Goal: Task Accomplishment & Management: Complete application form

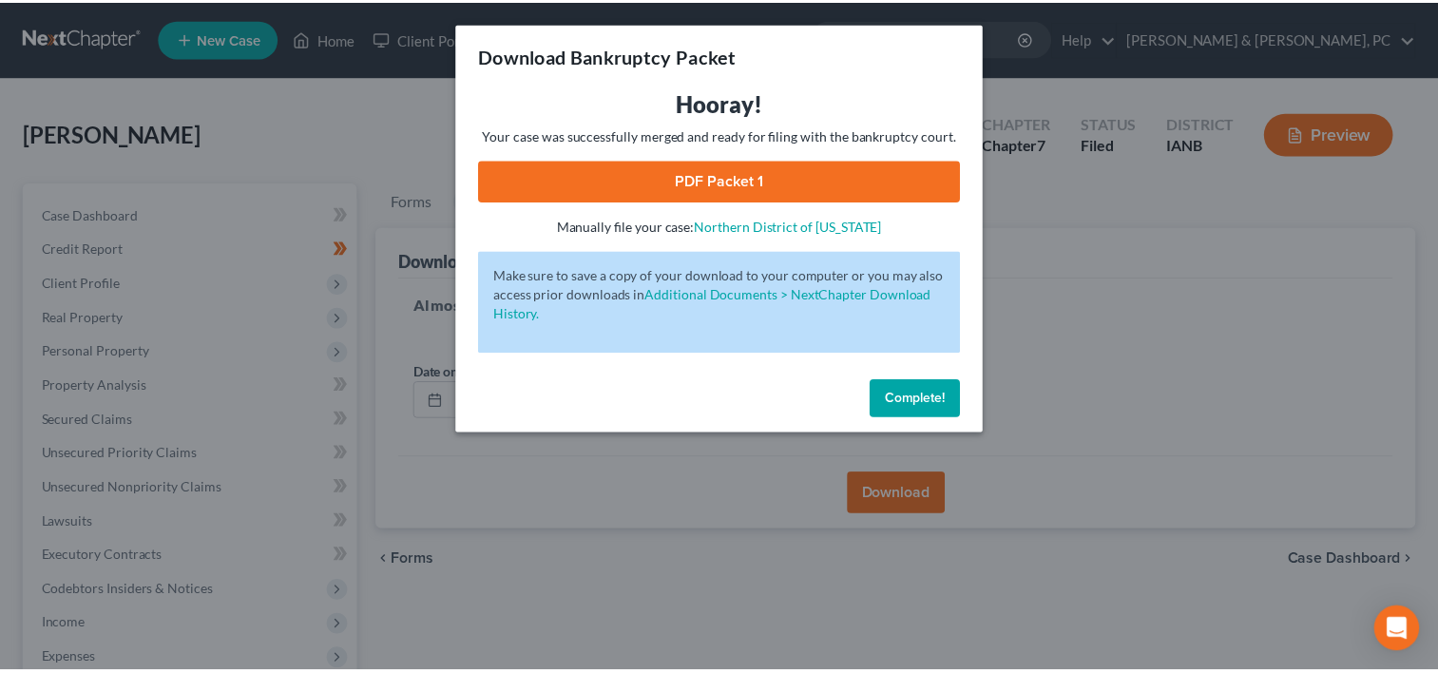
scroll to position [370, 0]
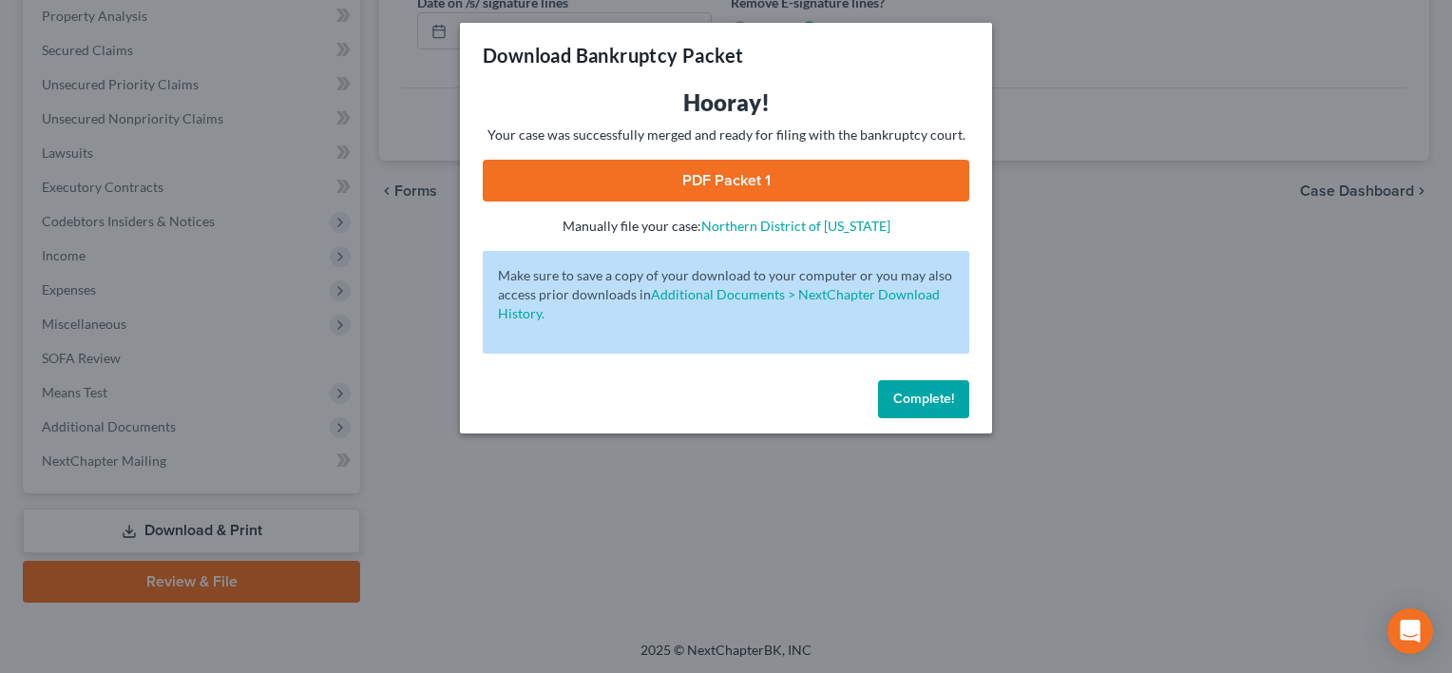
click at [924, 413] on button "Complete!" at bounding box center [923, 399] width 91 height 38
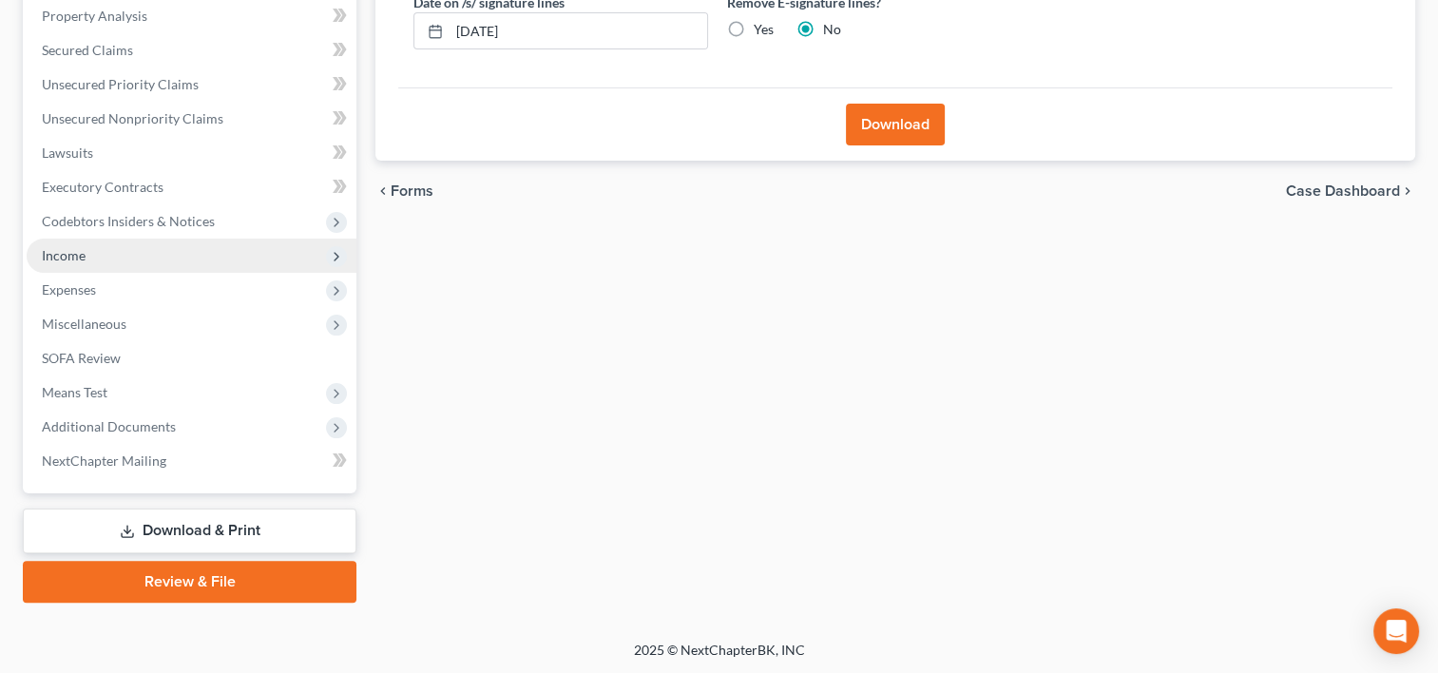
click at [118, 255] on span "Income" at bounding box center [192, 256] width 330 height 34
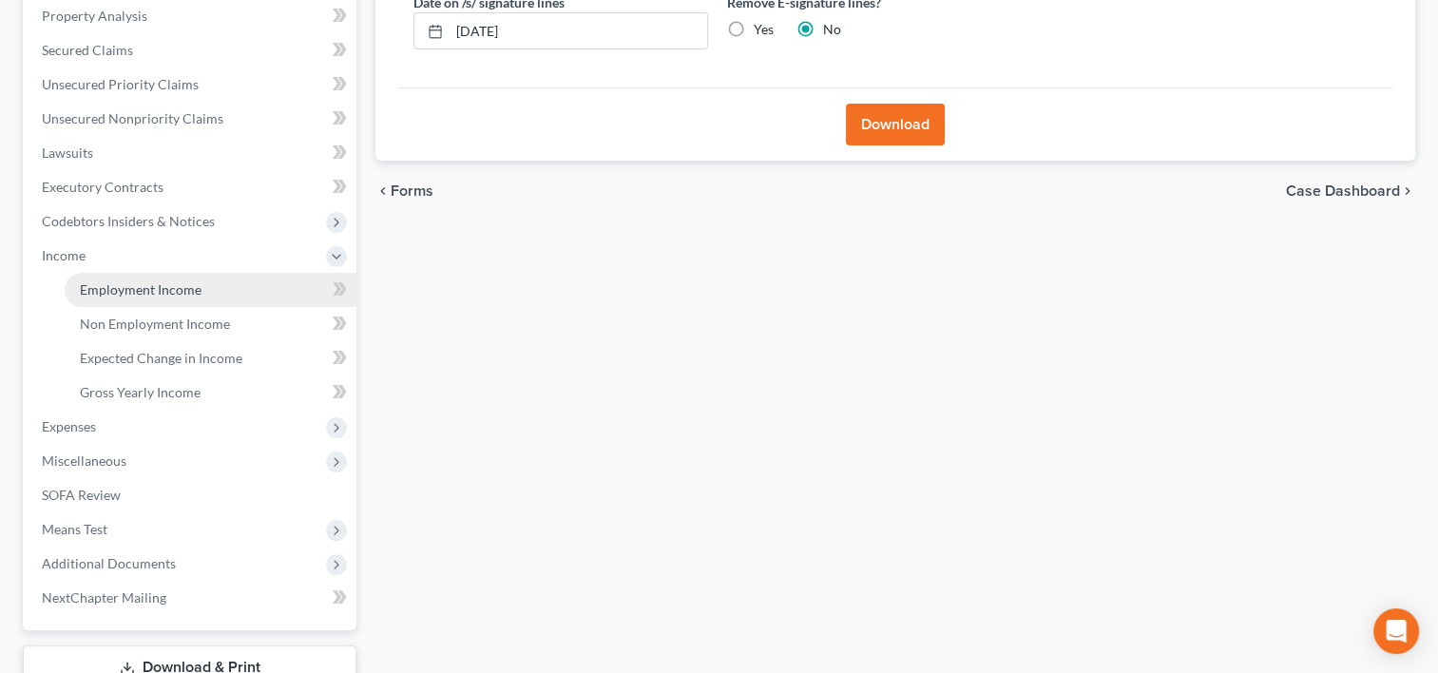
click at [149, 297] on link "Employment Income" at bounding box center [211, 290] width 292 height 34
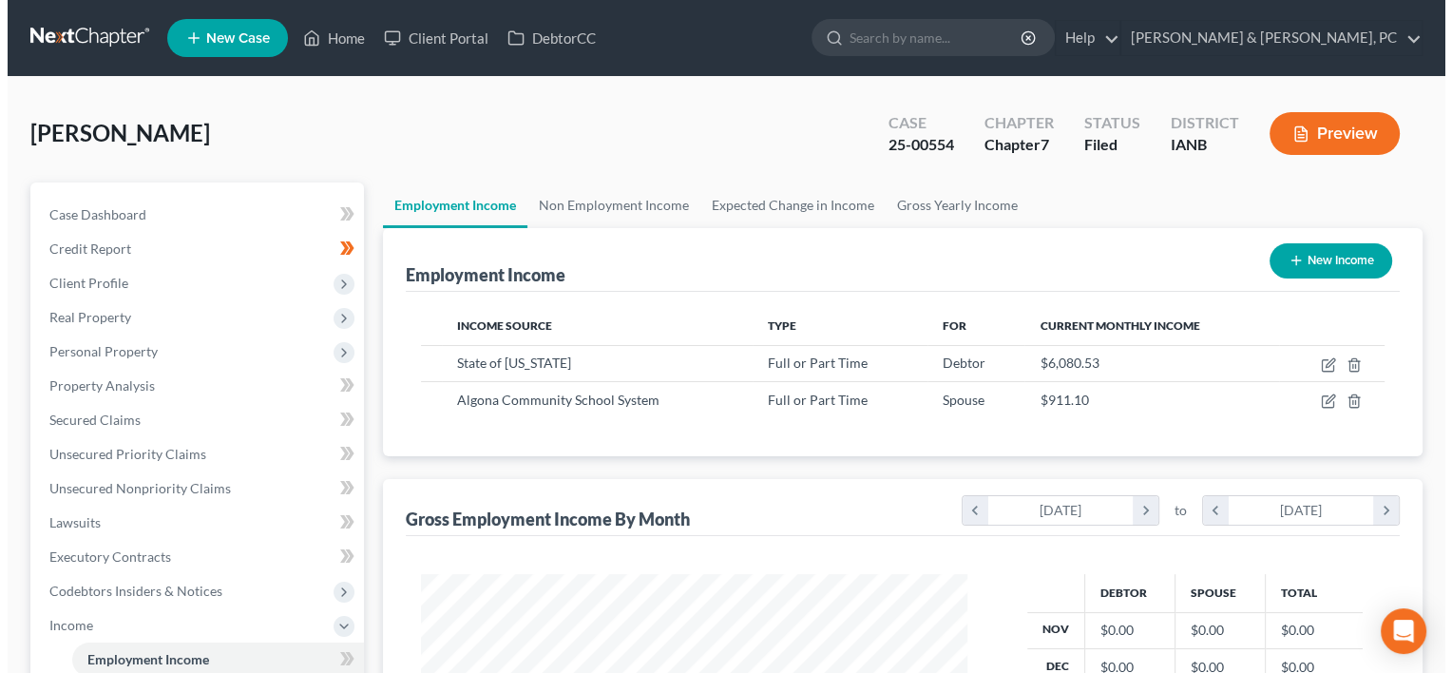
scroll to position [338, 585]
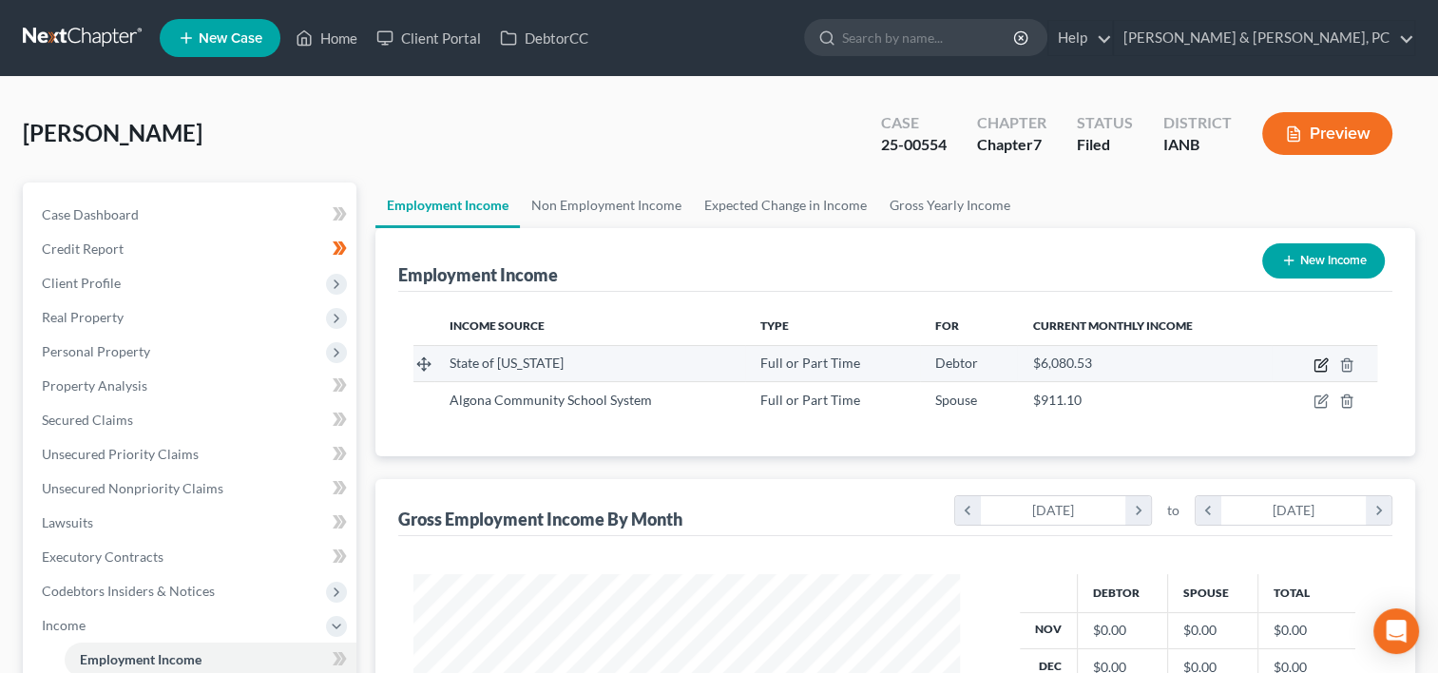
click at [1320, 360] on icon "button" at bounding box center [1321, 364] width 15 height 15
select select "0"
select select "16"
select select "2"
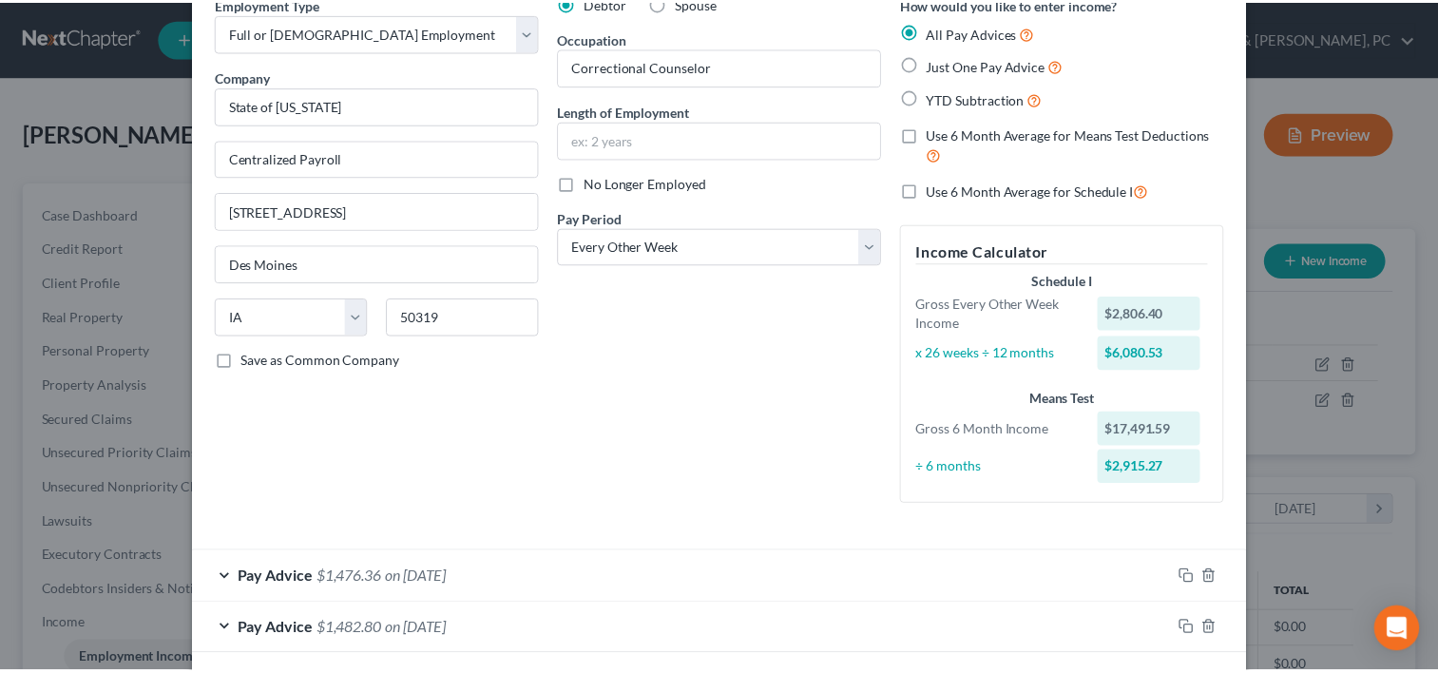
scroll to position [0, 0]
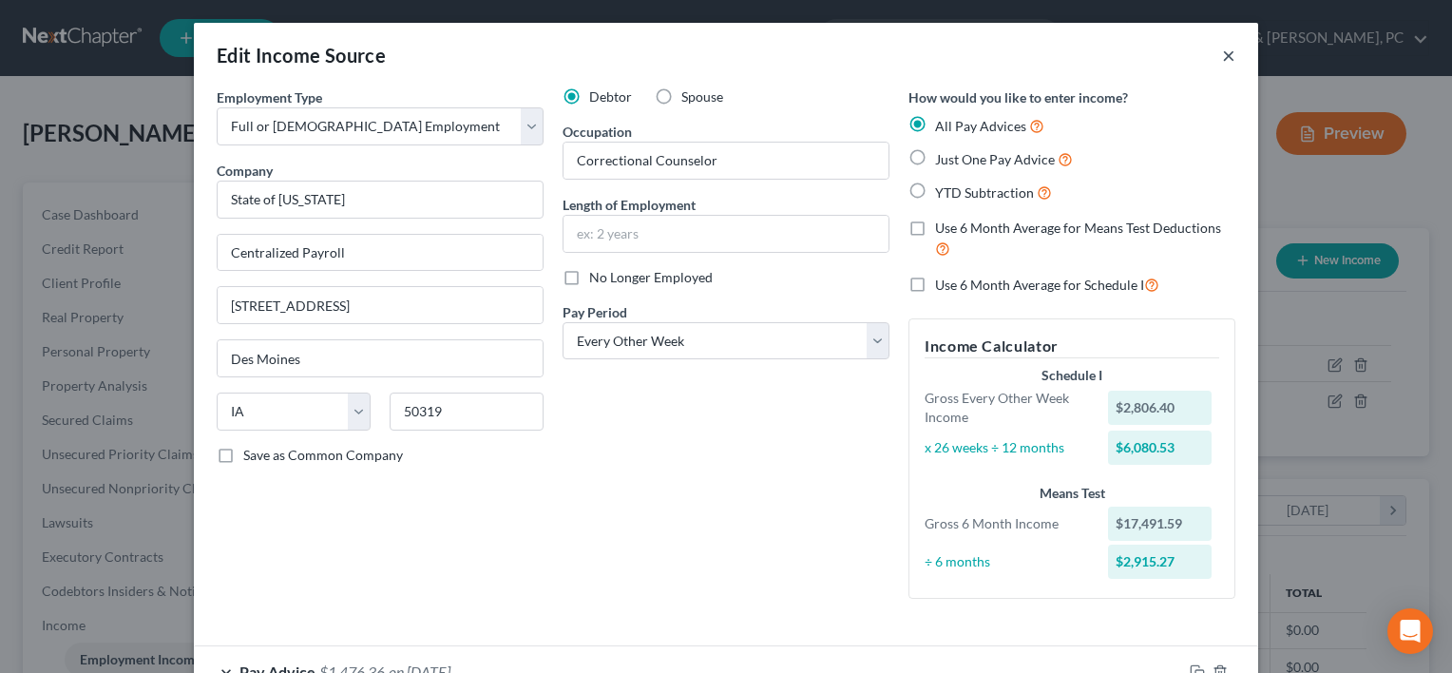
click at [1222, 57] on button "×" at bounding box center [1228, 55] width 13 height 23
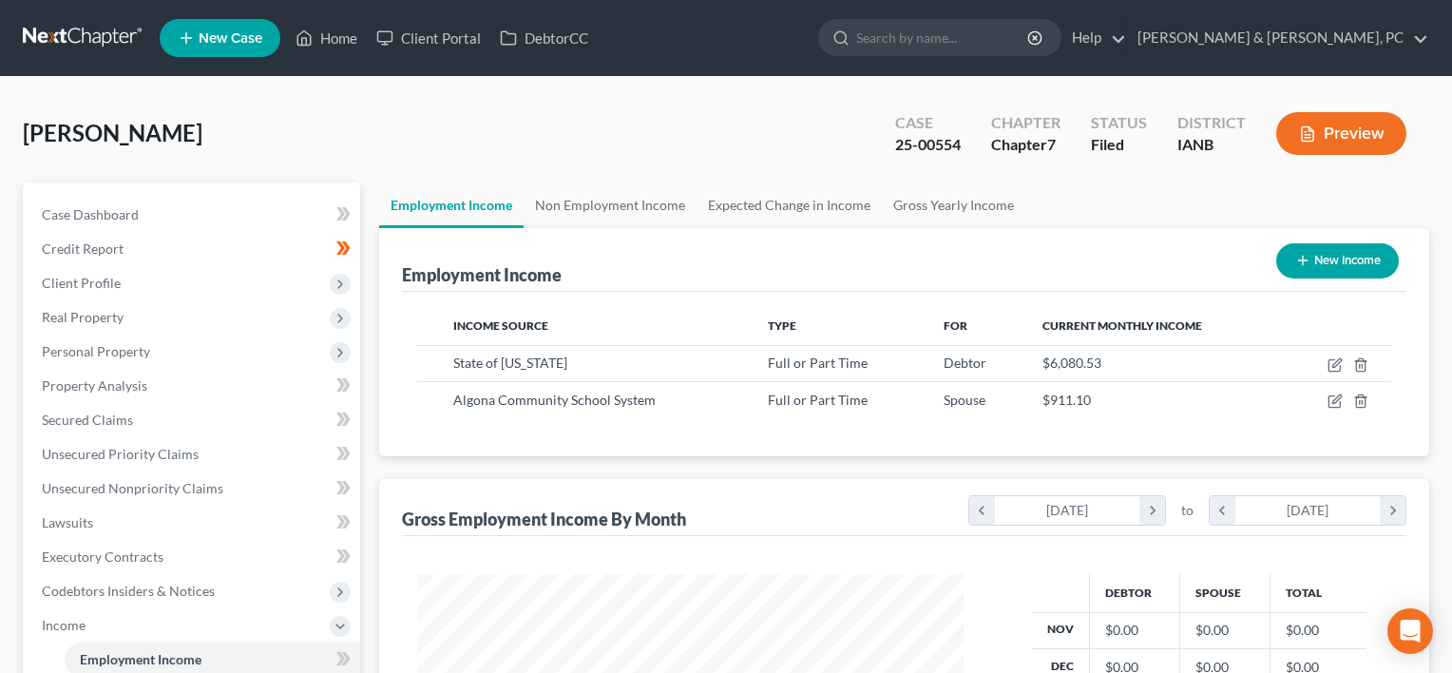
scroll to position [950234, 949988]
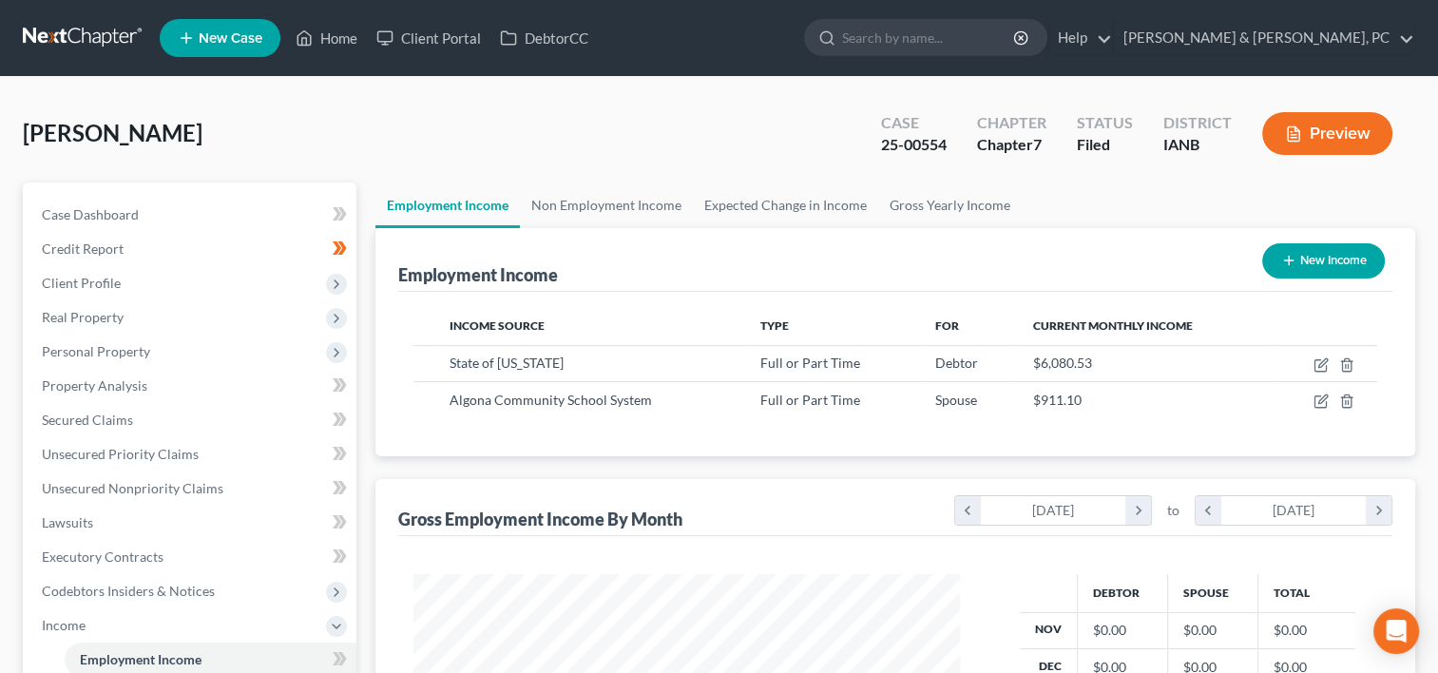
click at [1304, 126] on button "Preview" at bounding box center [1327, 133] width 130 height 43
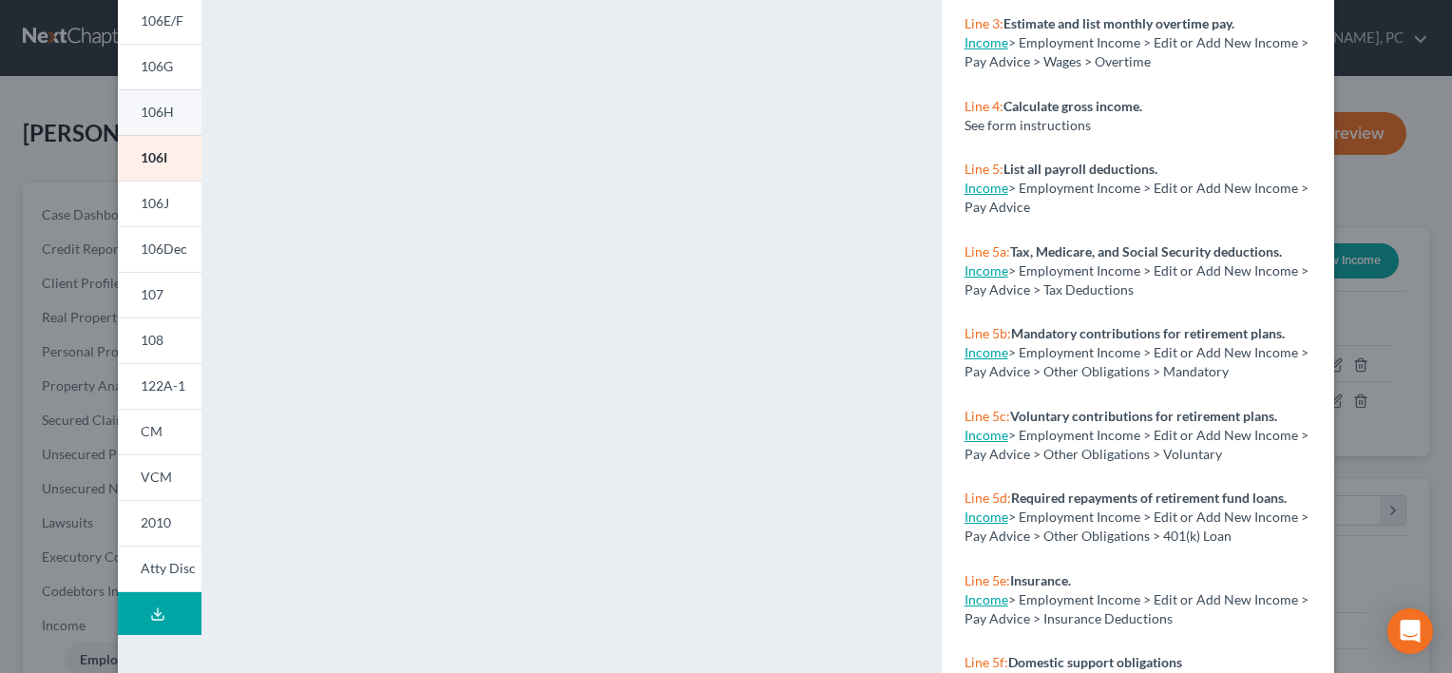
scroll to position [399, 0]
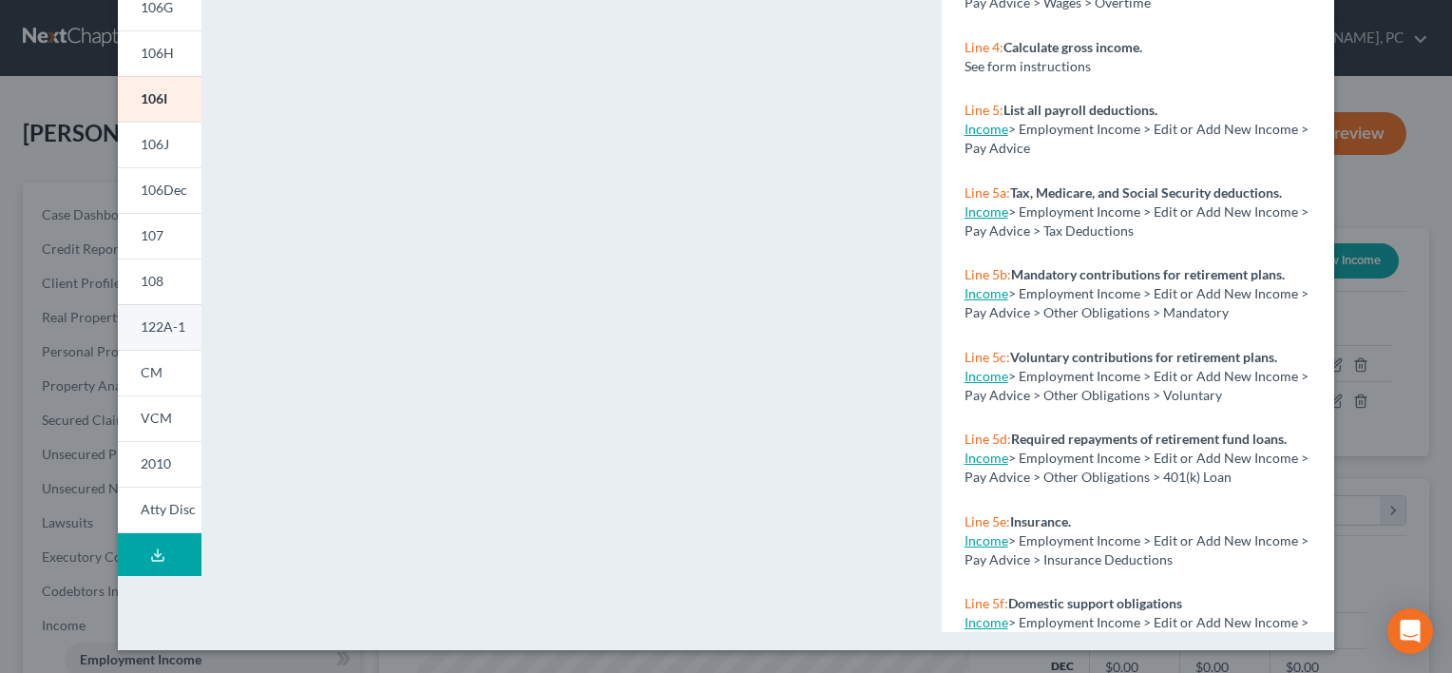
click at [160, 337] on link "122A-1" at bounding box center [160, 327] width 84 height 46
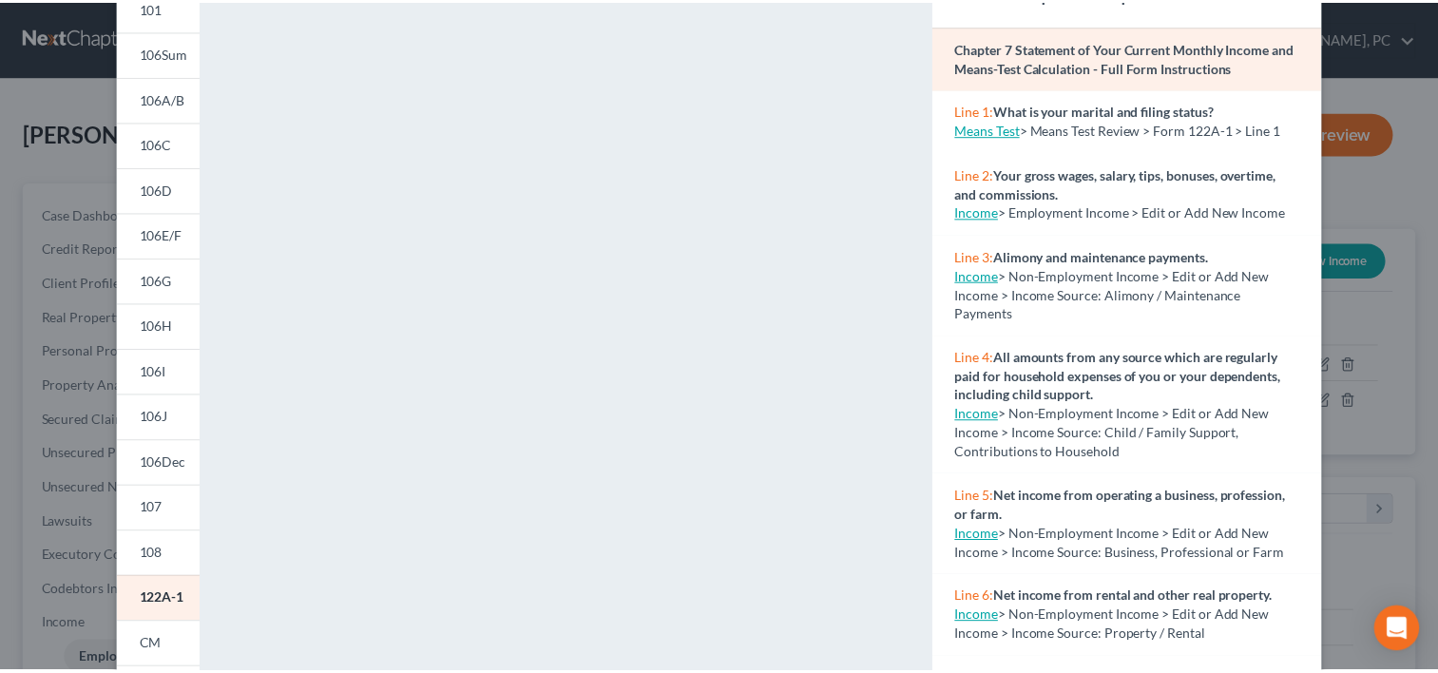
scroll to position [0, 0]
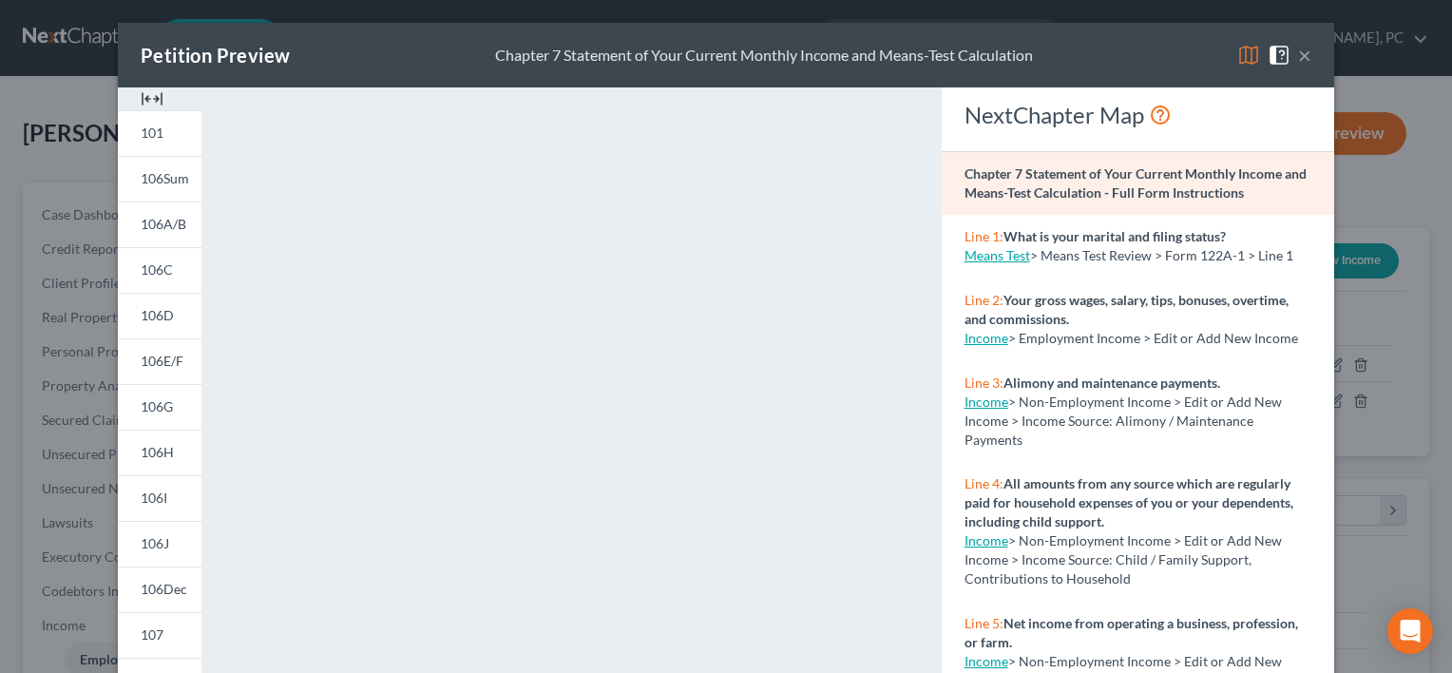
drag, startPoint x: 244, startPoint y: 270, endPoint x: 1297, endPoint y: 48, distance: 1075.3
click at [1298, 48] on button "×" at bounding box center [1304, 55] width 13 height 23
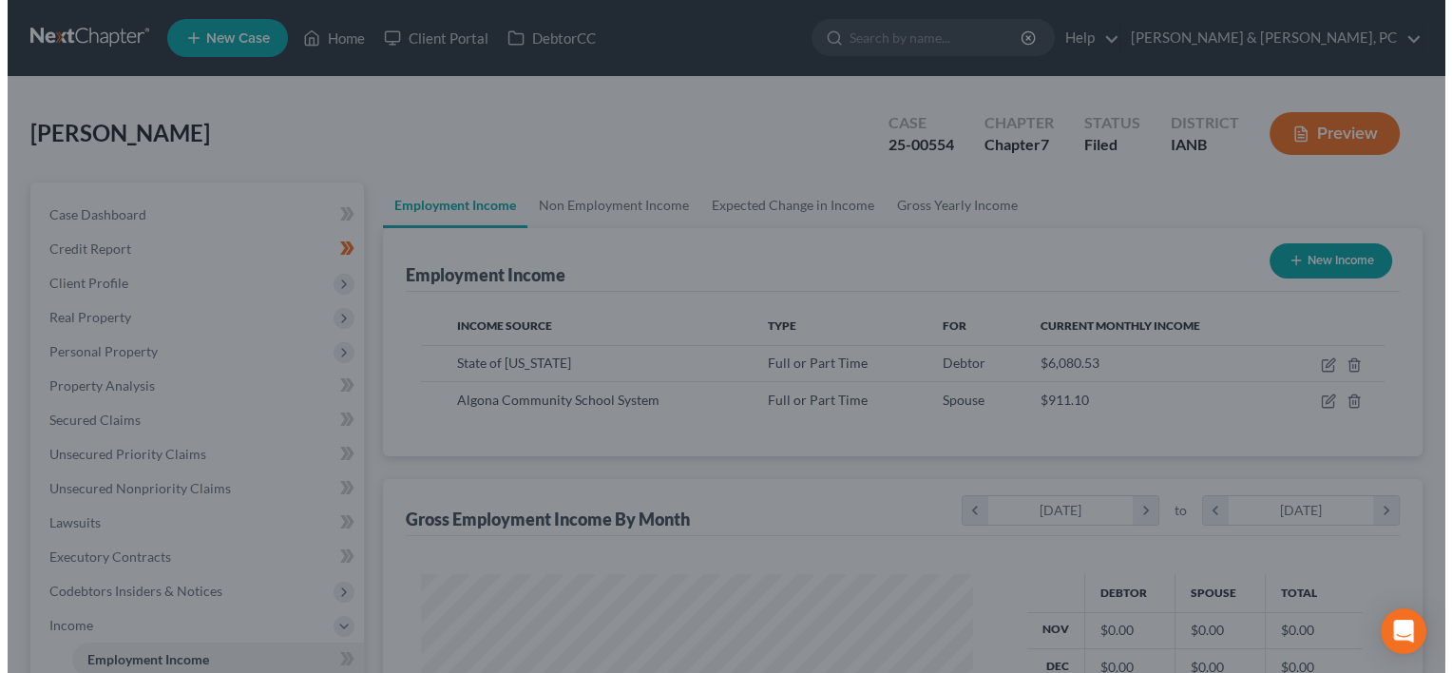
scroll to position [950234, 949988]
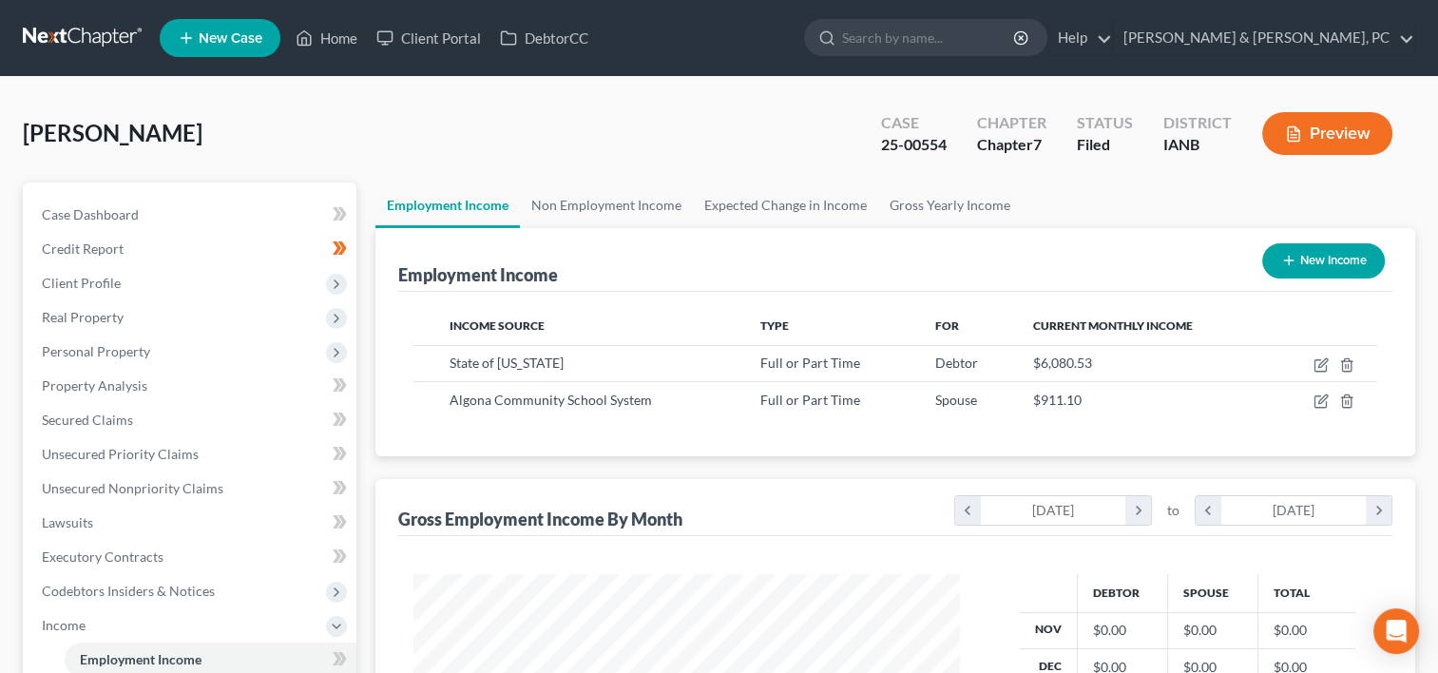
click at [1340, 143] on button "Preview" at bounding box center [1327, 133] width 130 height 43
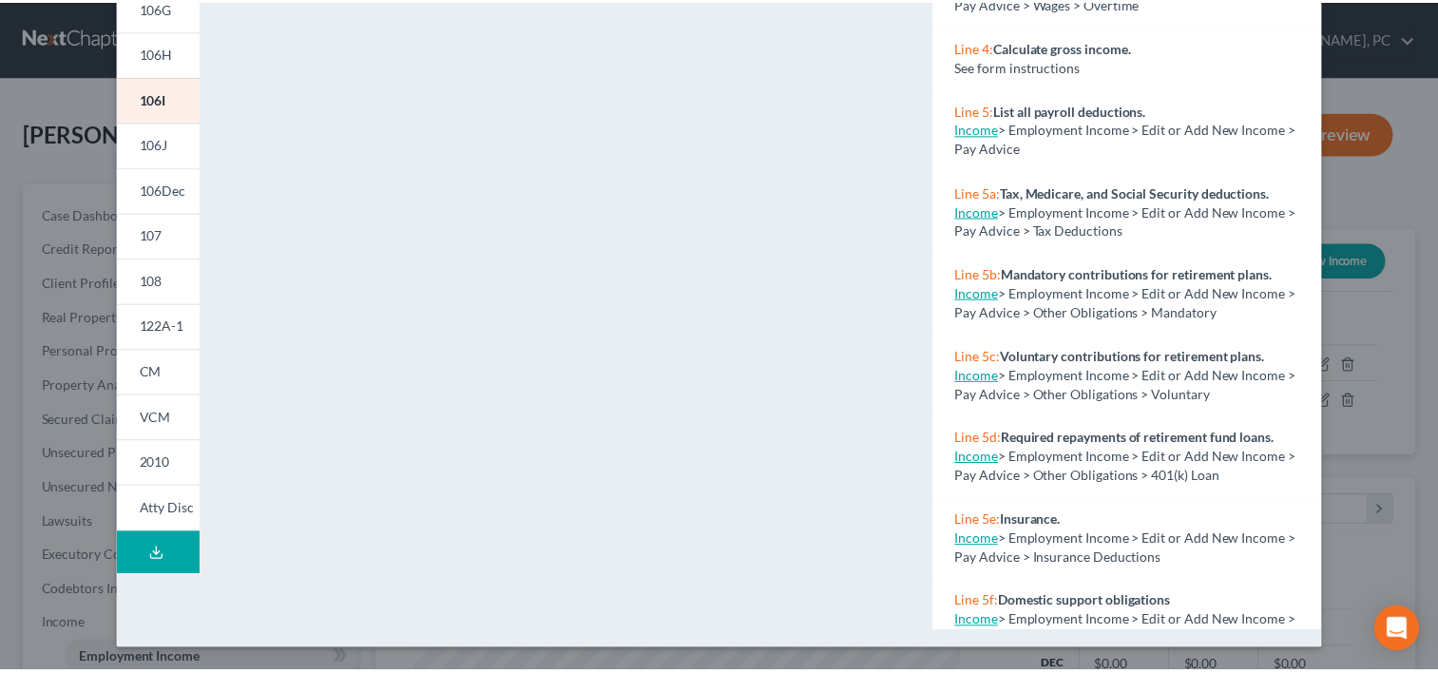
scroll to position [0, 0]
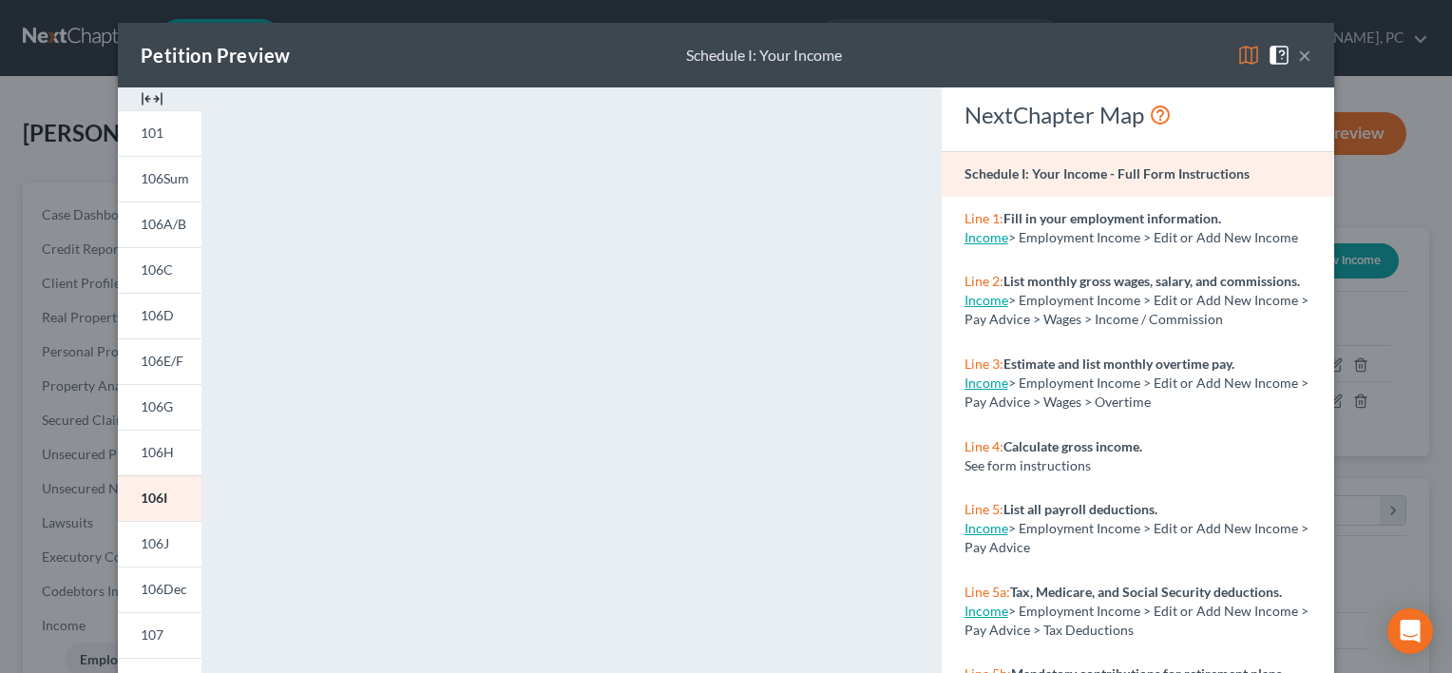
click at [1298, 59] on button "×" at bounding box center [1304, 55] width 13 height 23
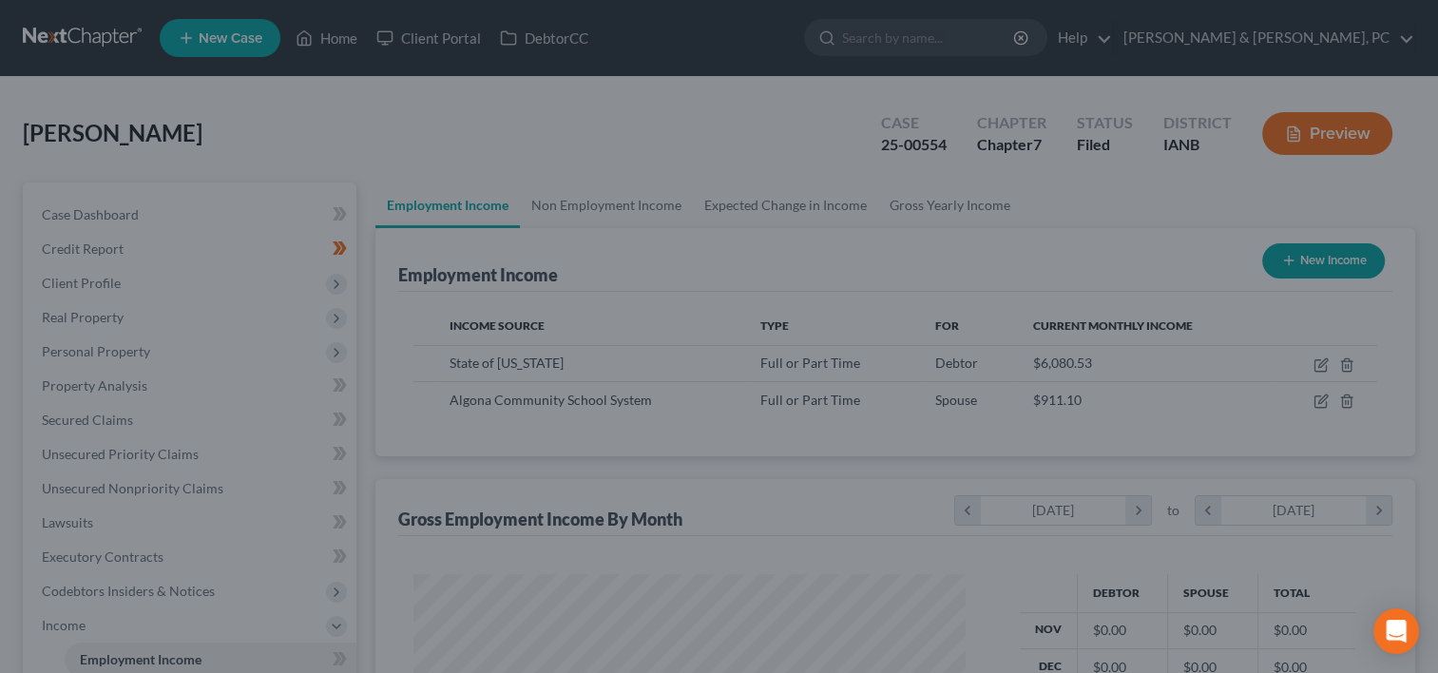
scroll to position [950234, 949988]
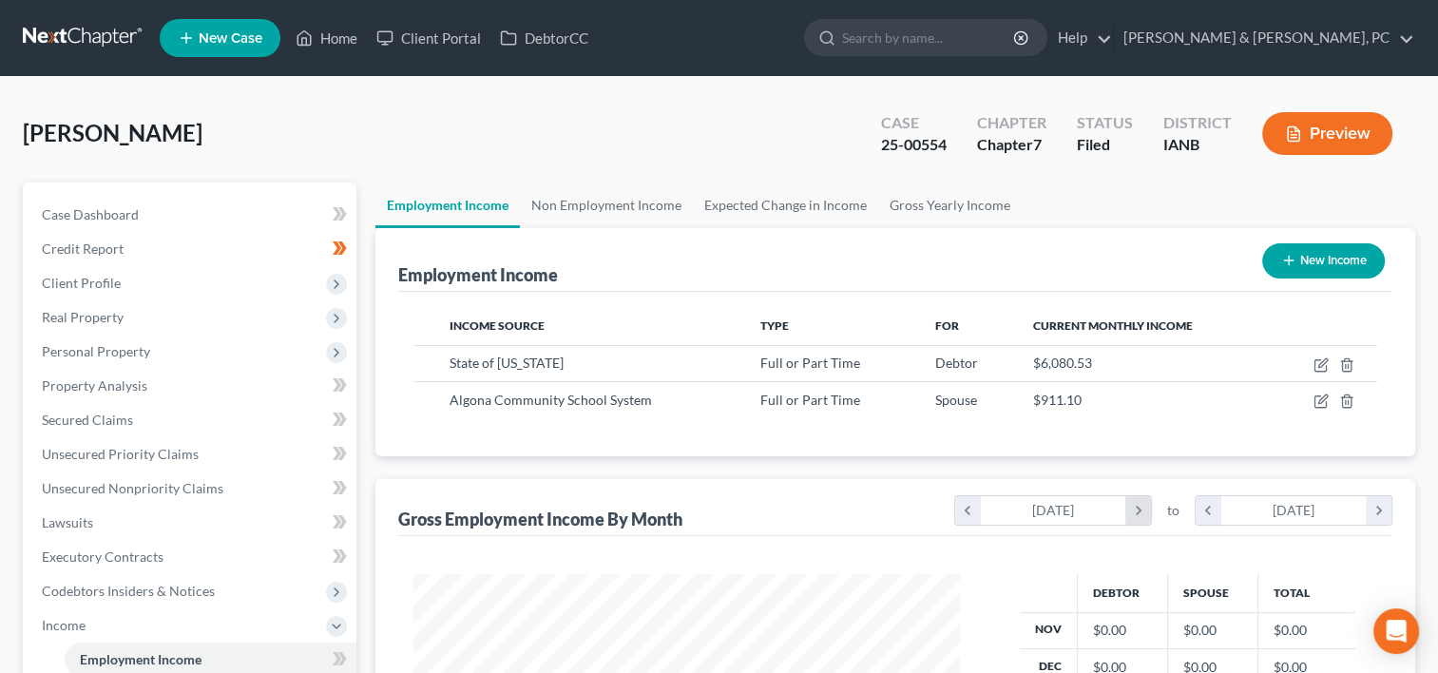
click at [1141, 503] on icon "chevron_right" at bounding box center [1138, 510] width 26 height 29
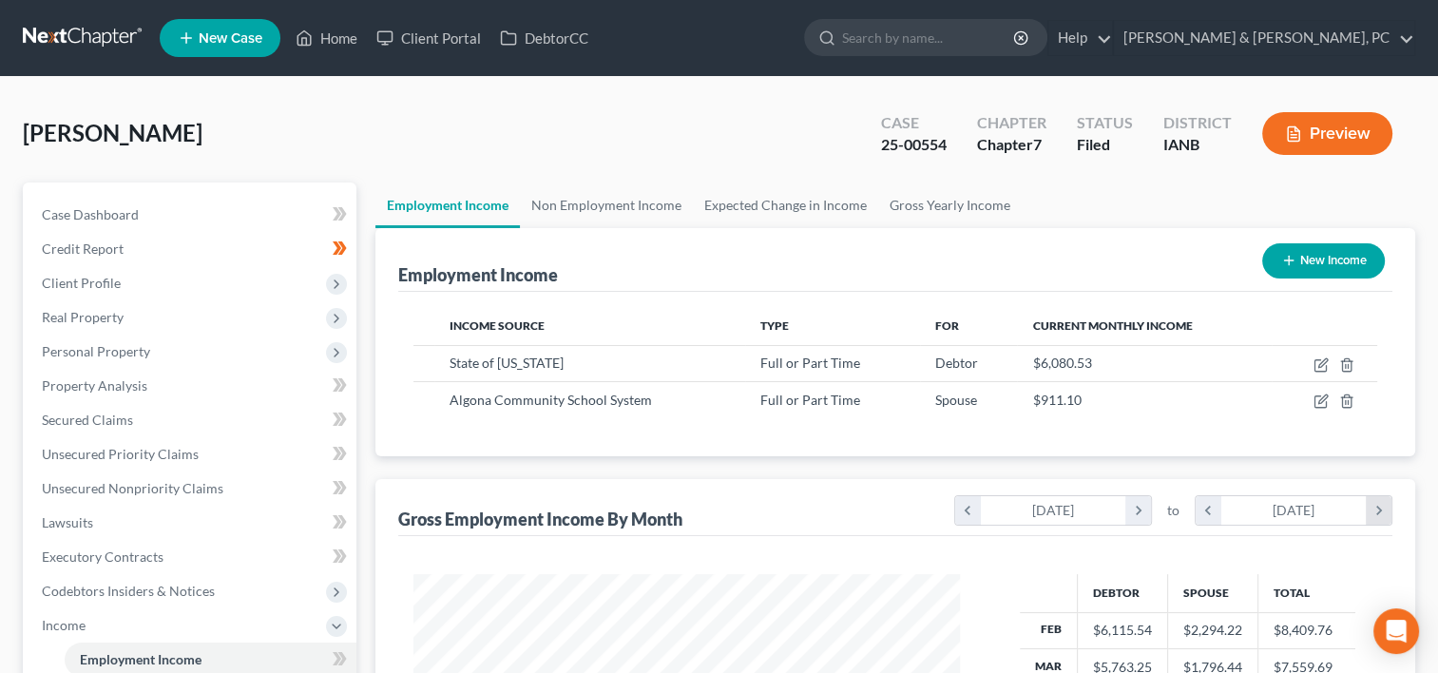
click at [1387, 508] on icon "chevron_right" at bounding box center [1379, 510] width 26 height 29
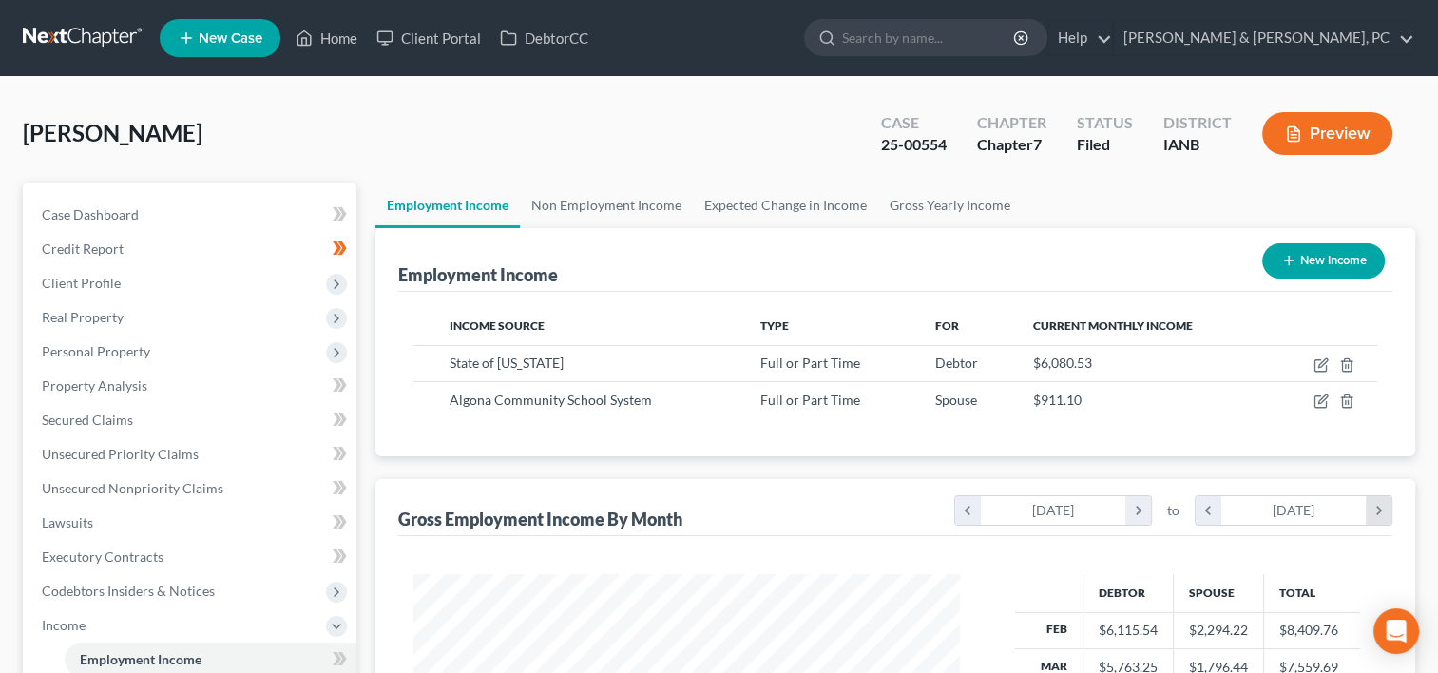
click at [1387, 508] on icon "chevron_right" at bounding box center [1379, 510] width 26 height 29
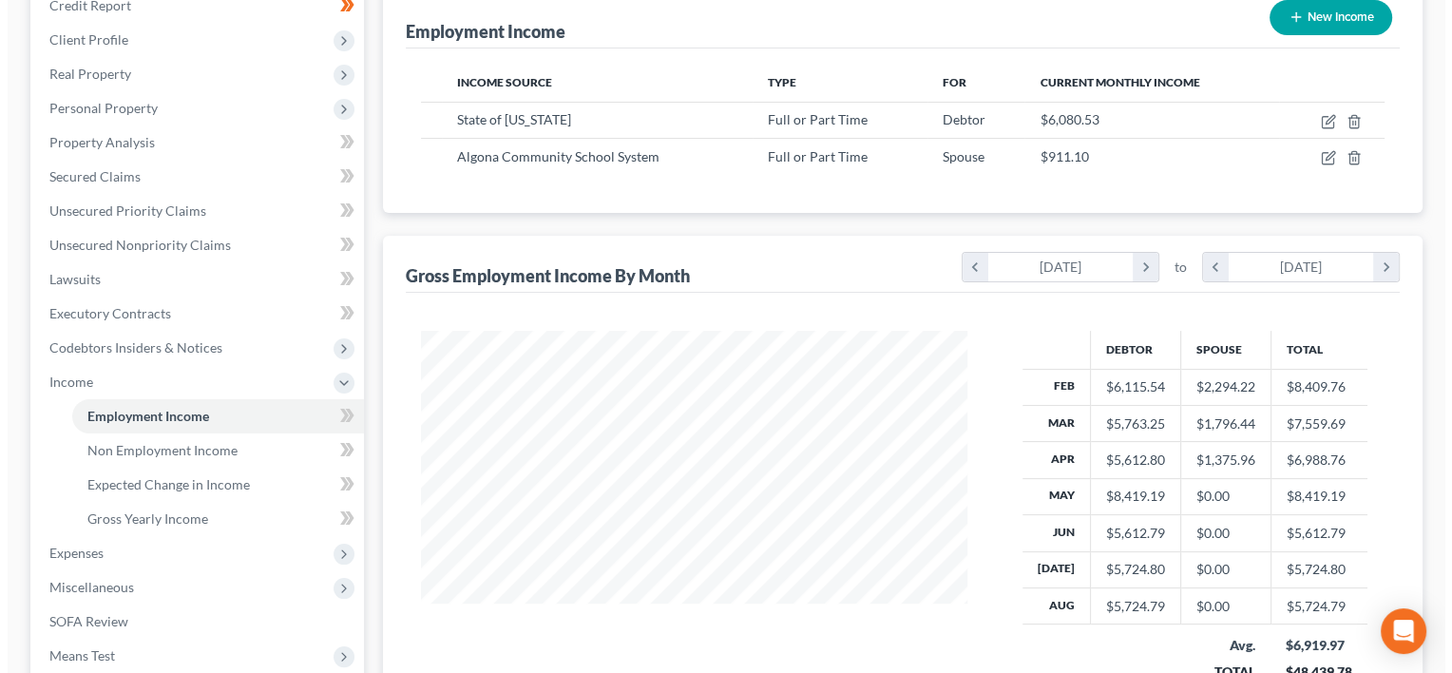
scroll to position [245, 0]
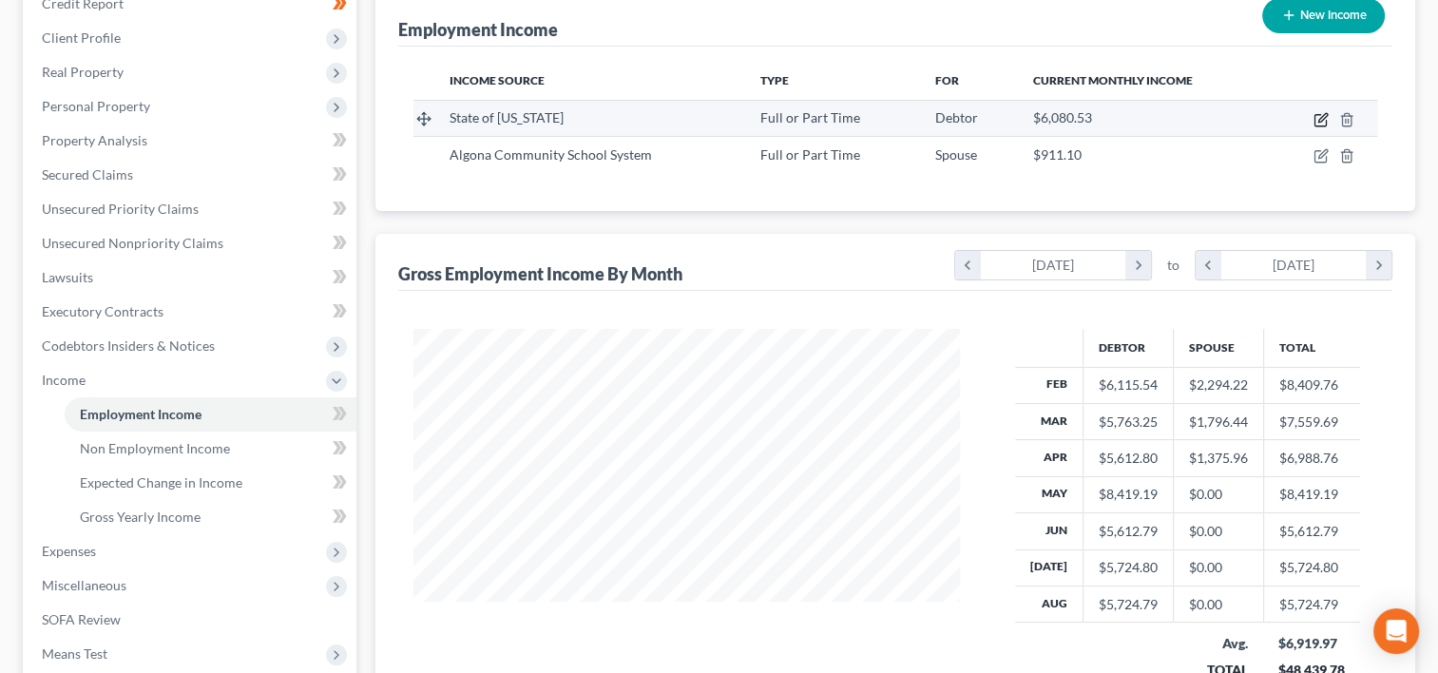
click at [1316, 117] on icon "button" at bounding box center [1321, 119] width 15 height 15
select select "0"
select select "16"
select select "2"
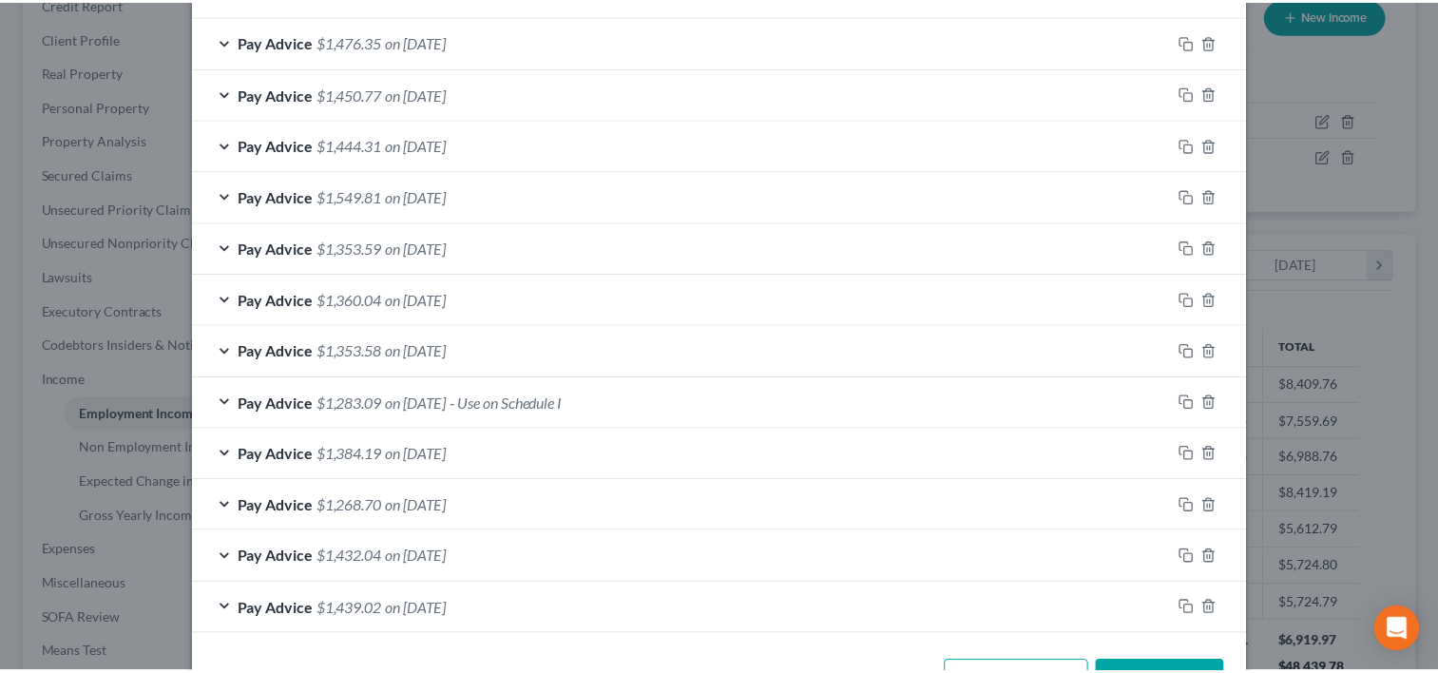
scroll to position [795, 0]
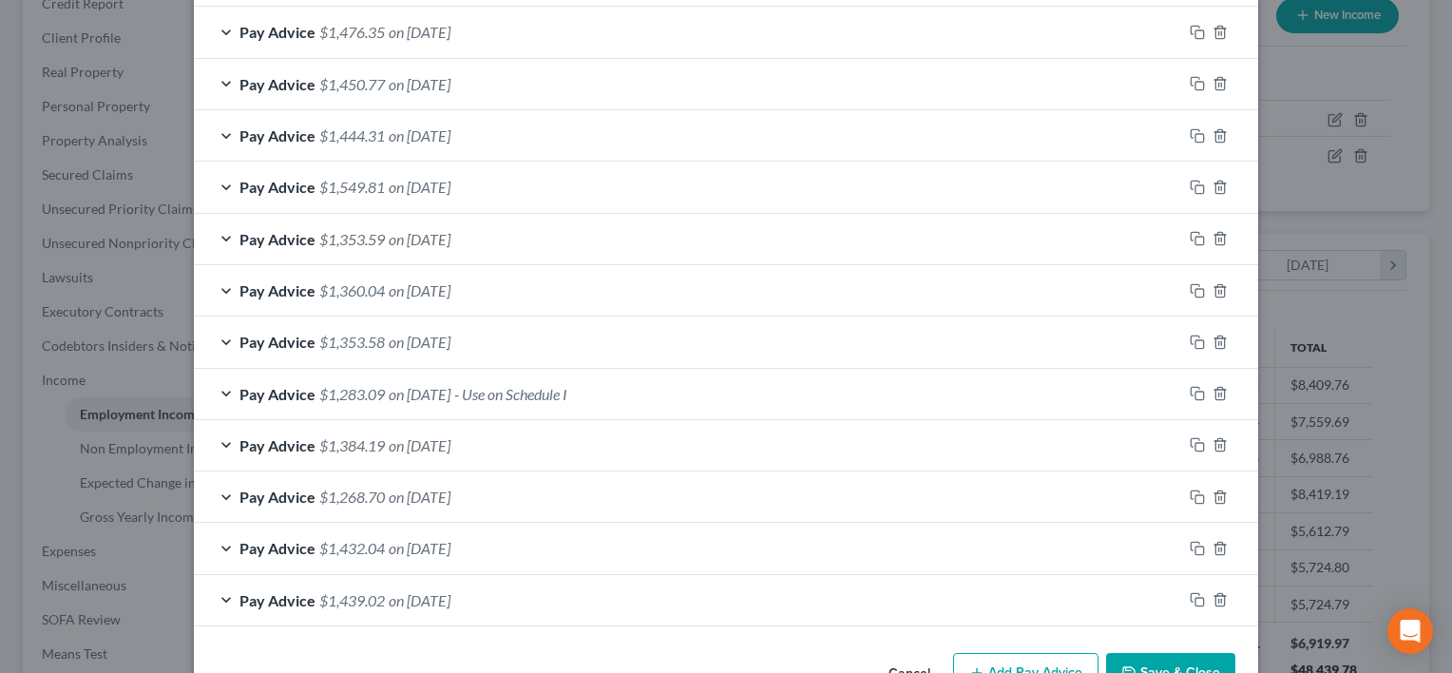
click at [1141, 660] on button "Save & Close" at bounding box center [1170, 673] width 129 height 40
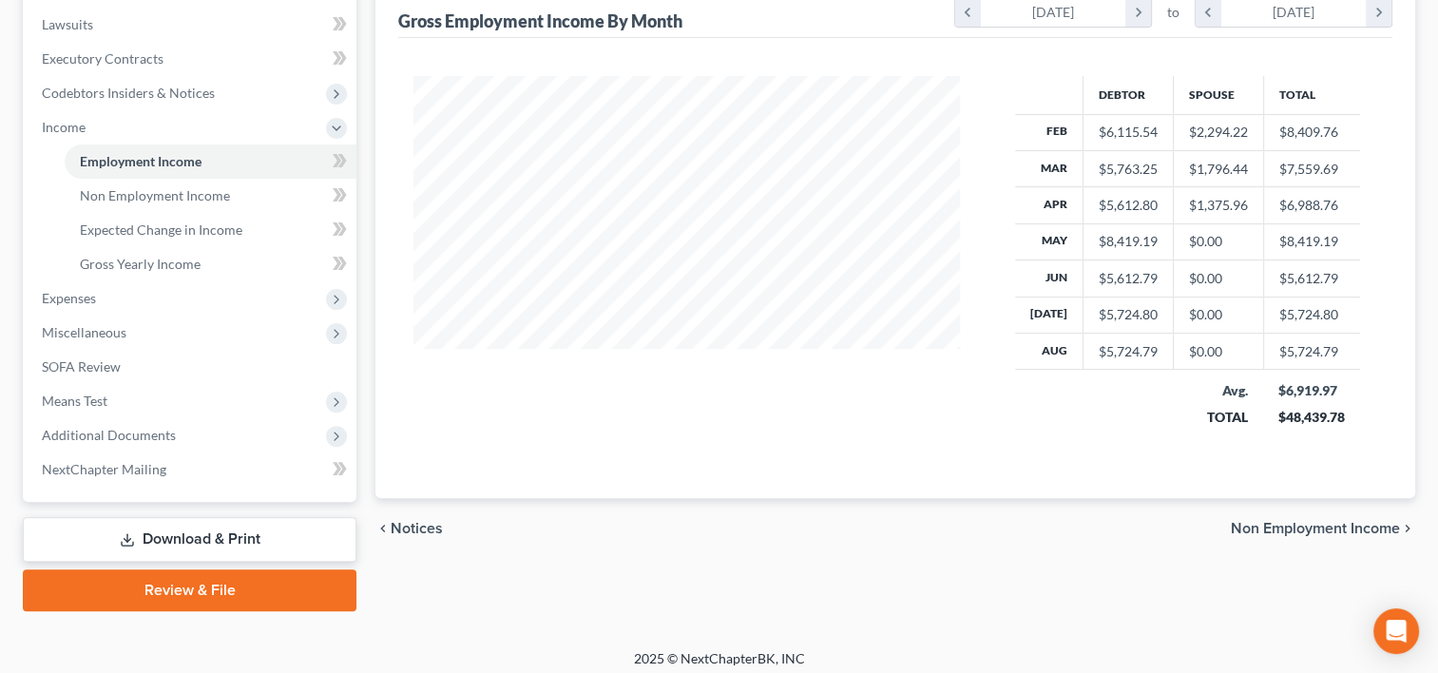
scroll to position [501, 0]
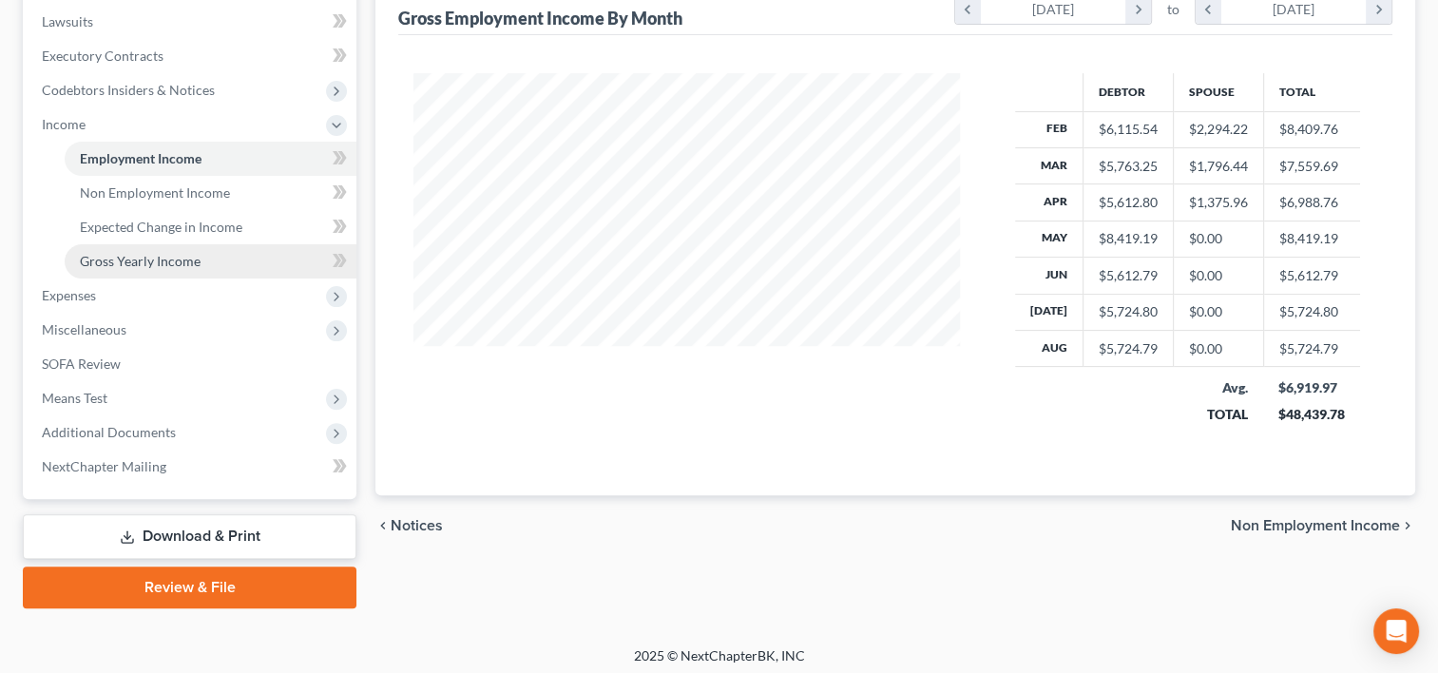
click at [163, 255] on span "Gross Yearly Income" at bounding box center [140, 261] width 121 height 16
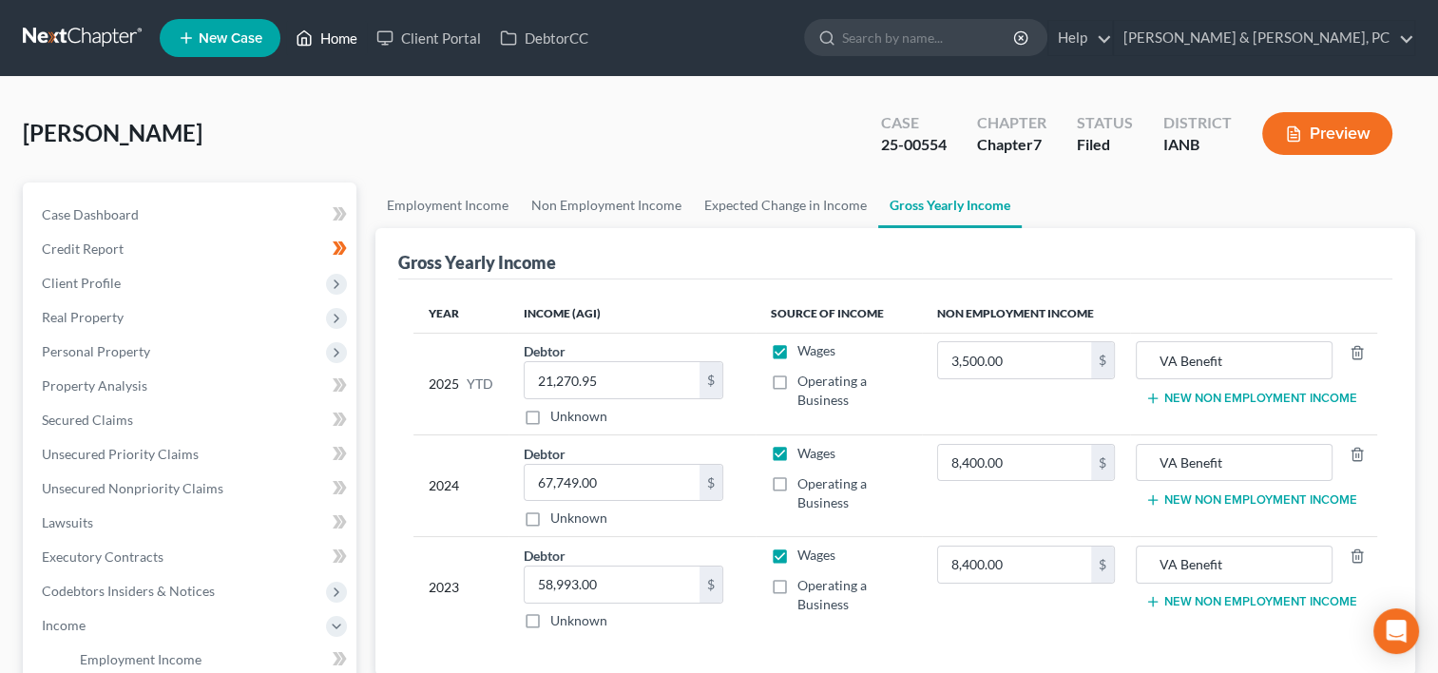
click at [354, 28] on link "Home" at bounding box center [326, 38] width 81 height 34
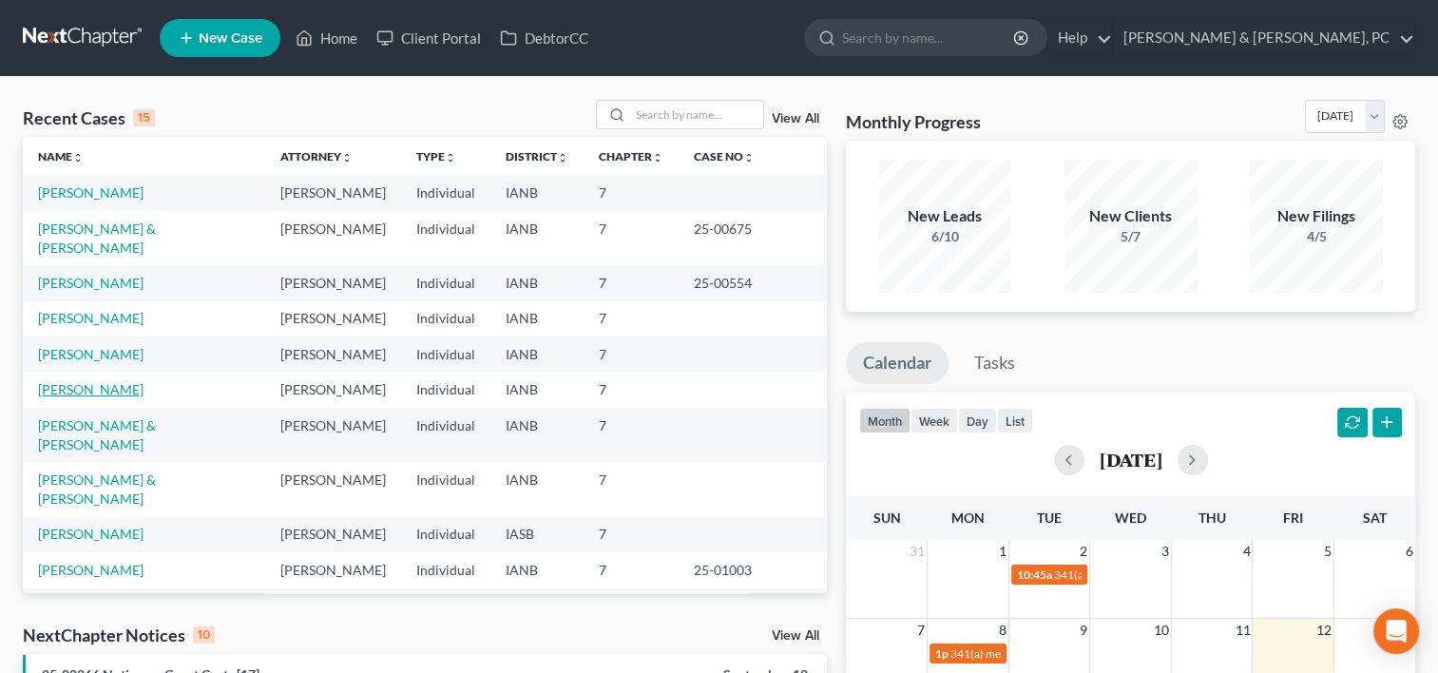
click at [89, 381] on link "[PERSON_NAME]" at bounding box center [91, 389] width 106 height 16
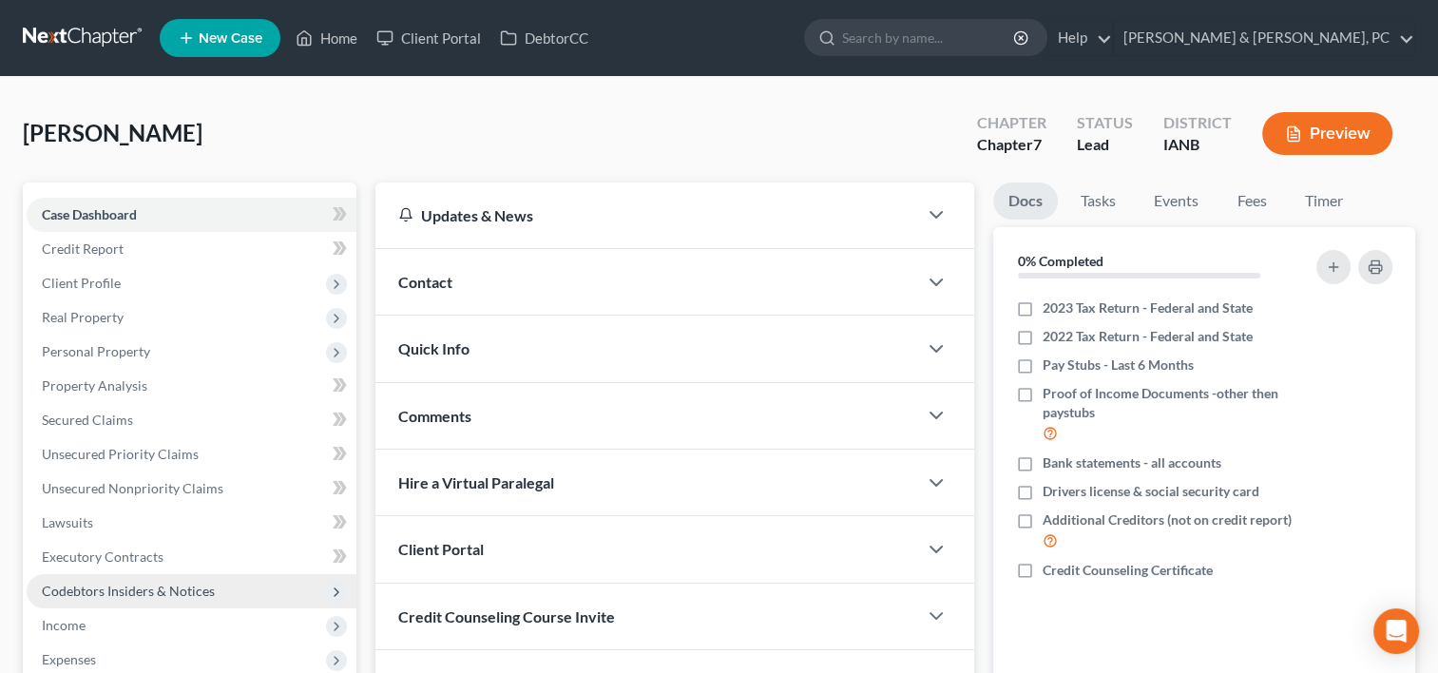
click at [83, 606] on span "Codebtors Insiders & Notices" at bounding box center [192, 591] width 330 height 34
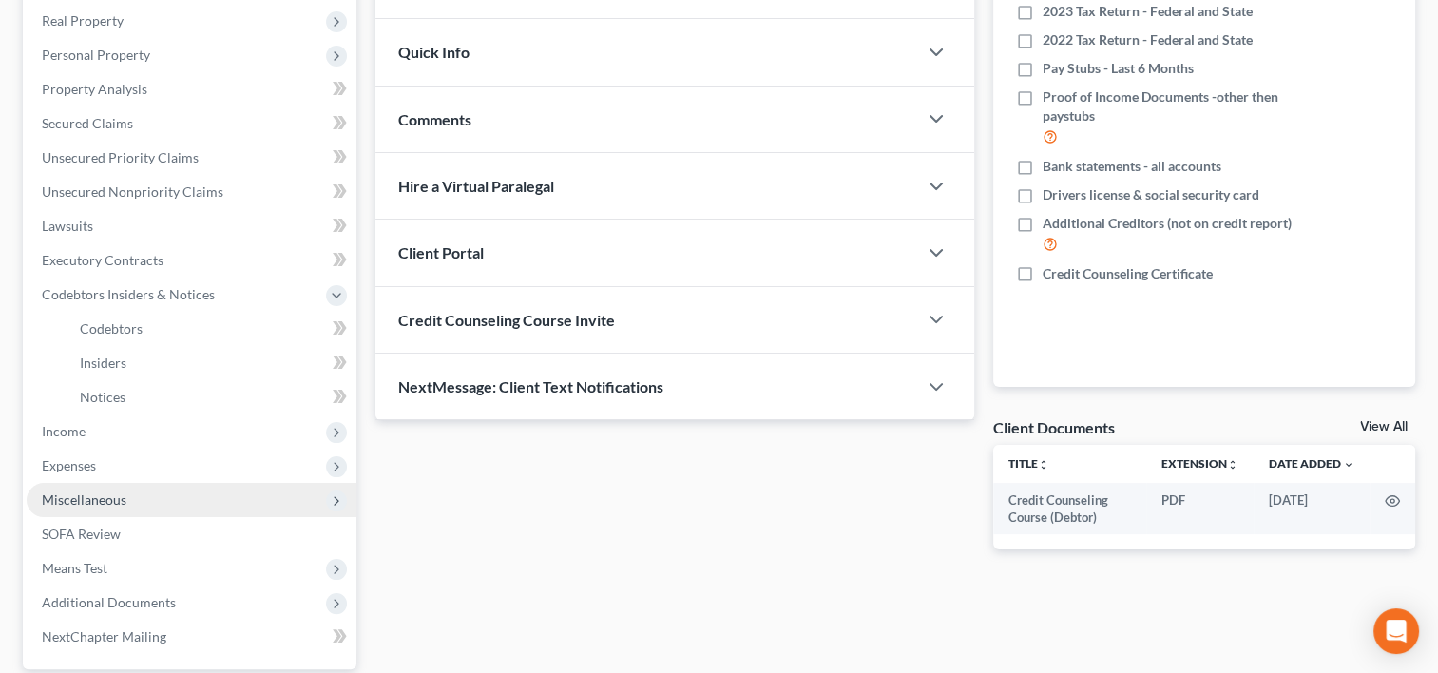
scroll to position [297, 0]
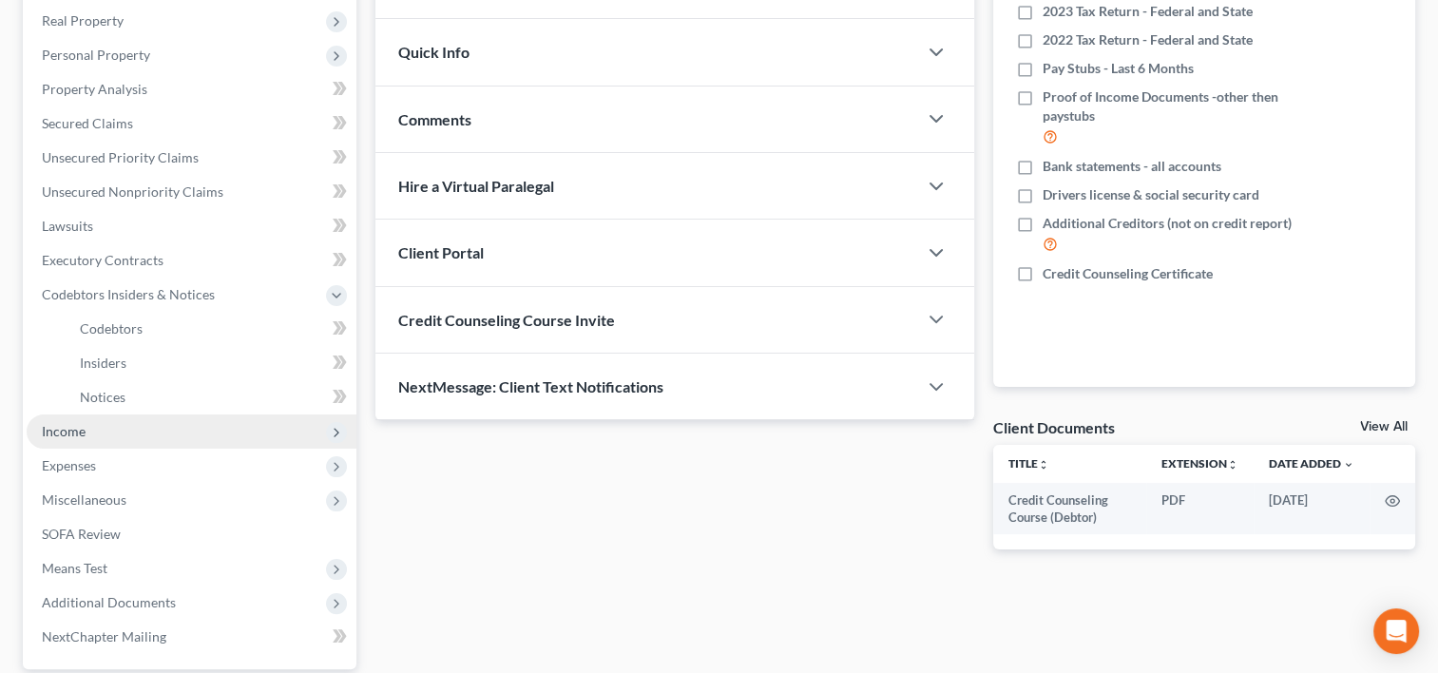
click at [97, 422] on span "Income" at bounding box center [192, 431] width 330 height 34
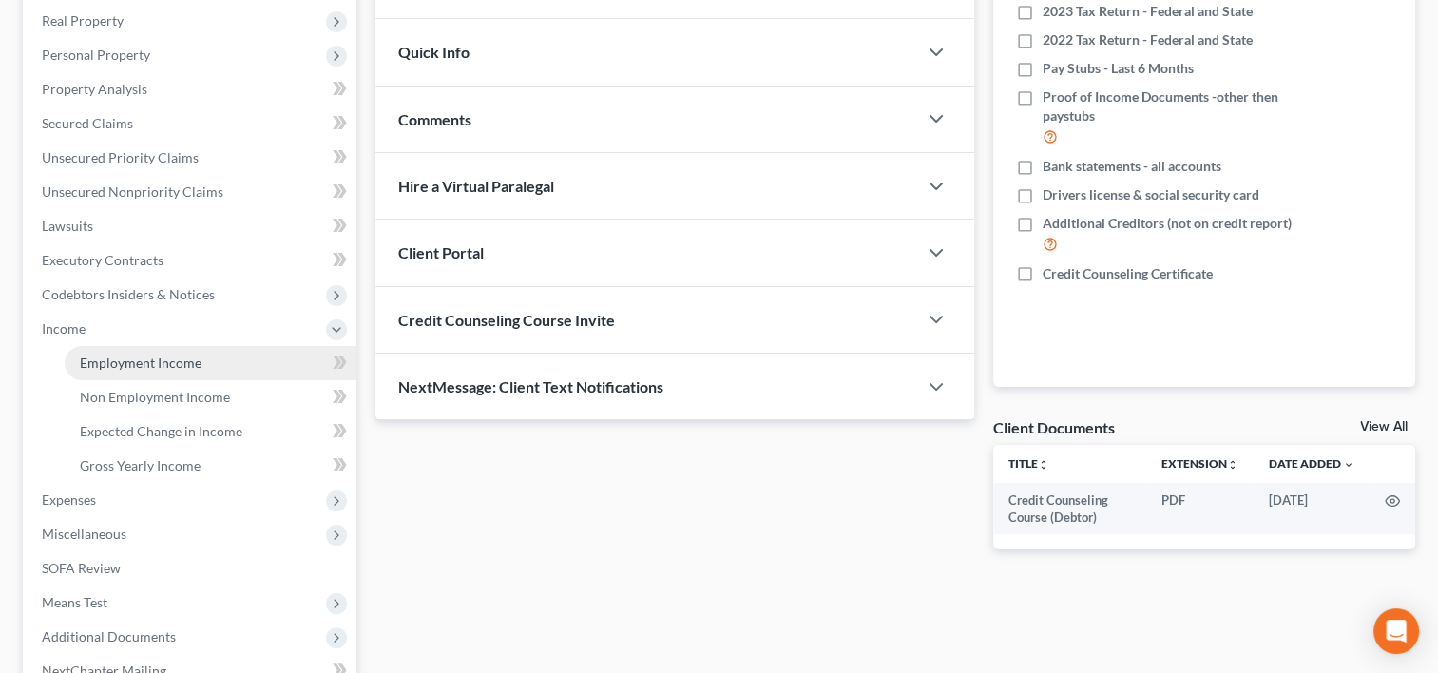
click at [175, 375] on link "Employment Income" at bounding box center [211, 363] width 292 height 34
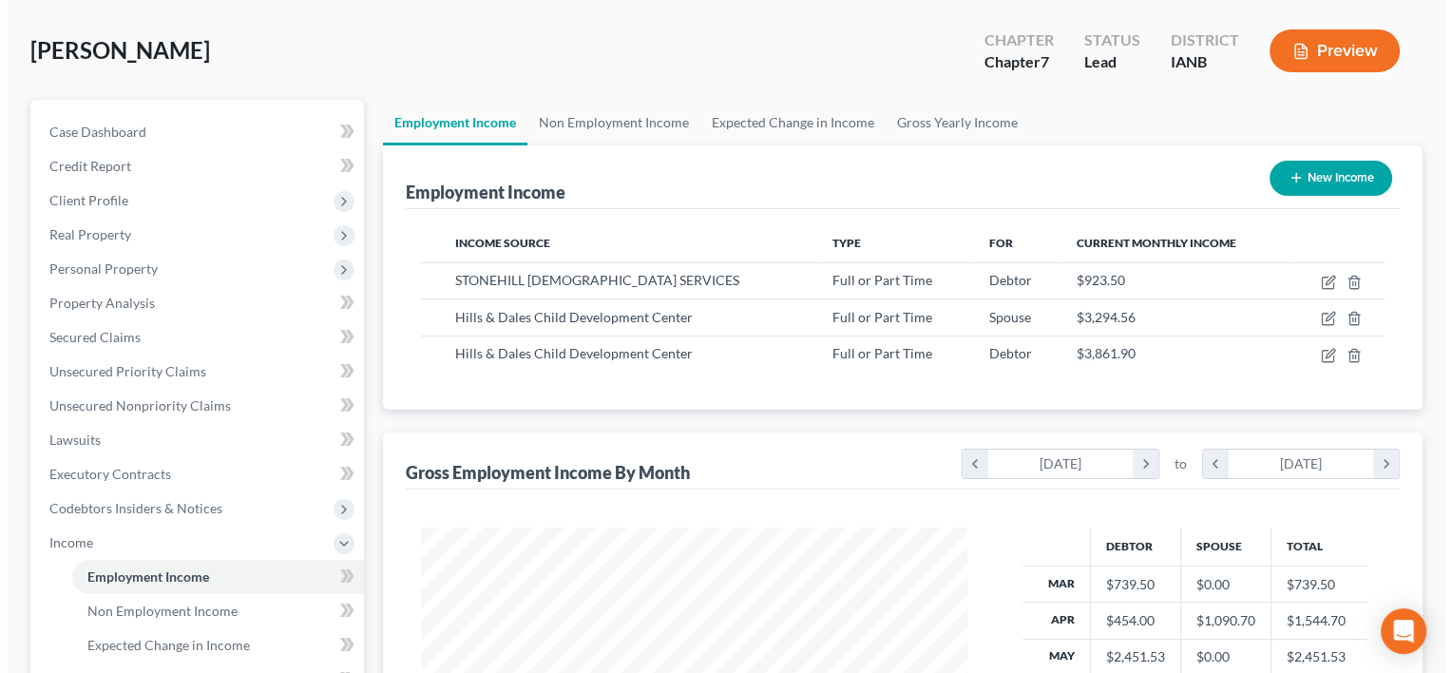
scroll to position [80, 0]
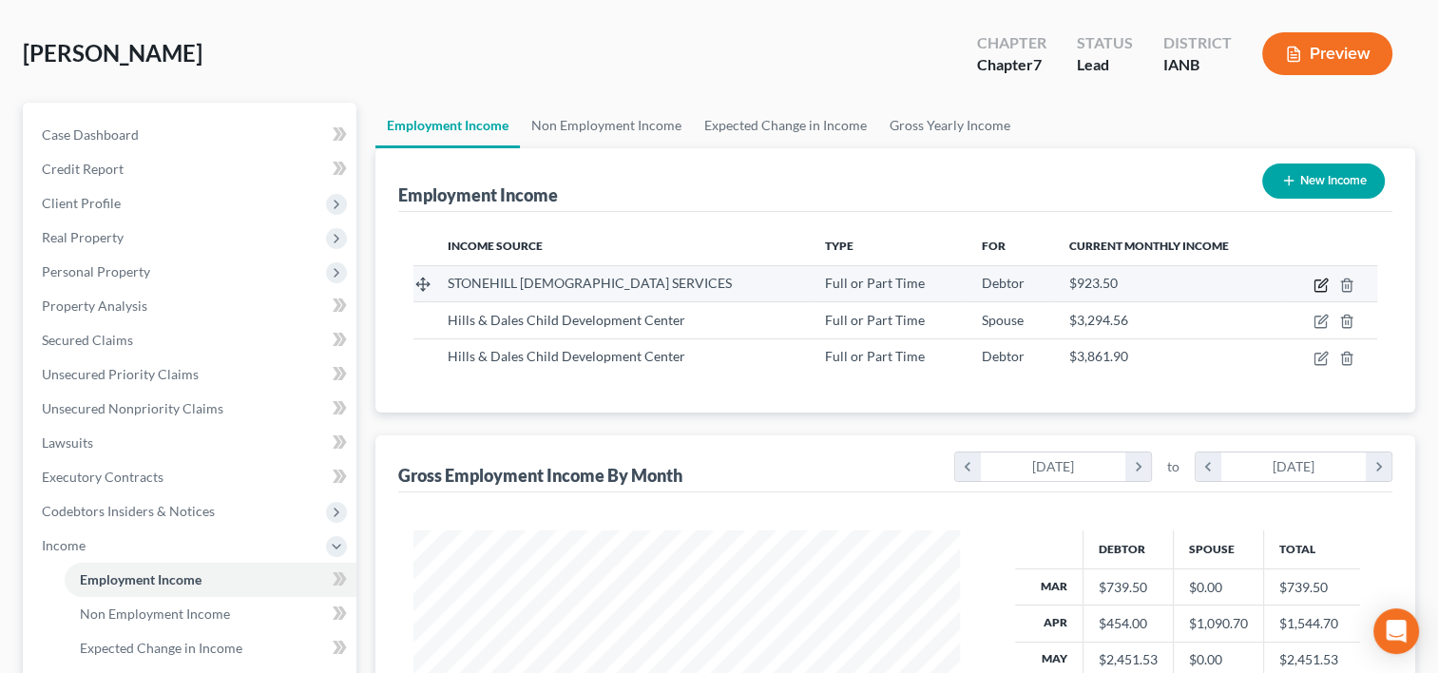
click at [1316, 284] on icon "button" at bounding box center [1320, 285] width 11 height 11
select select "0"
select select "16"
select select "1"
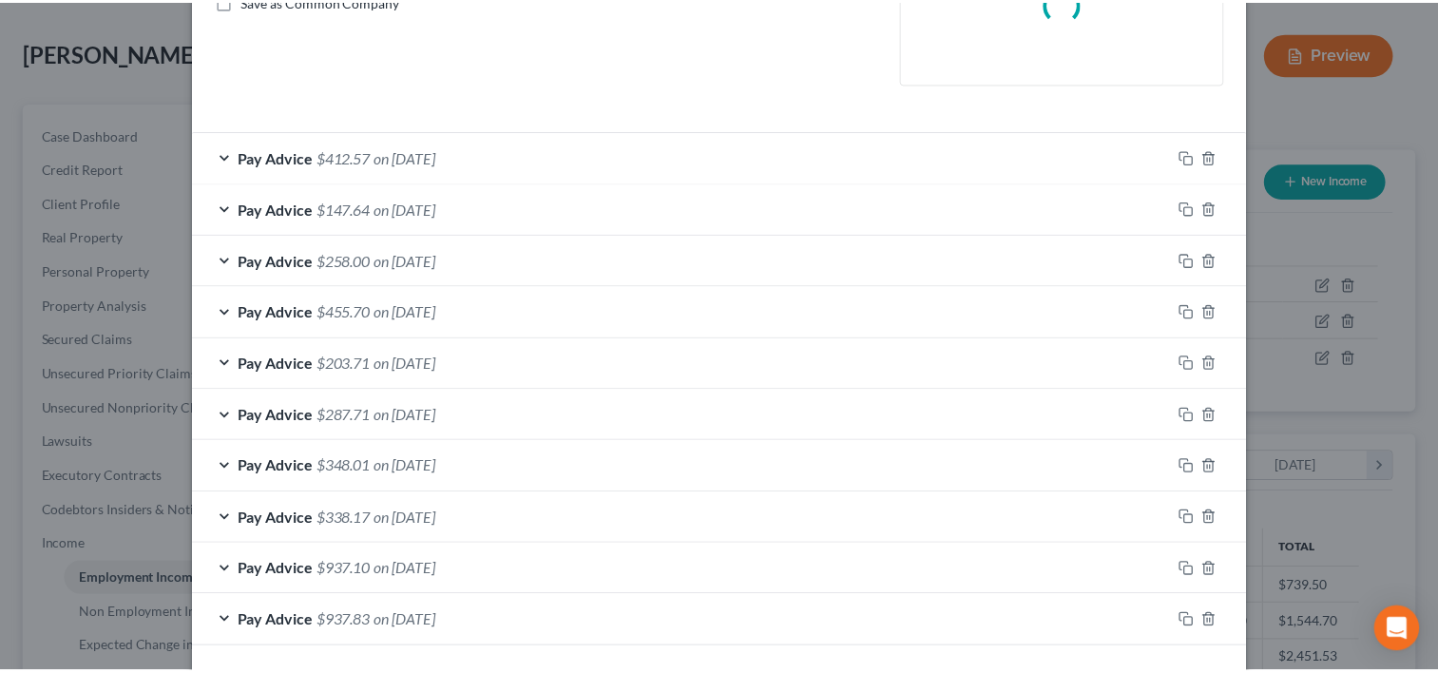
scroll to position [530, 0]
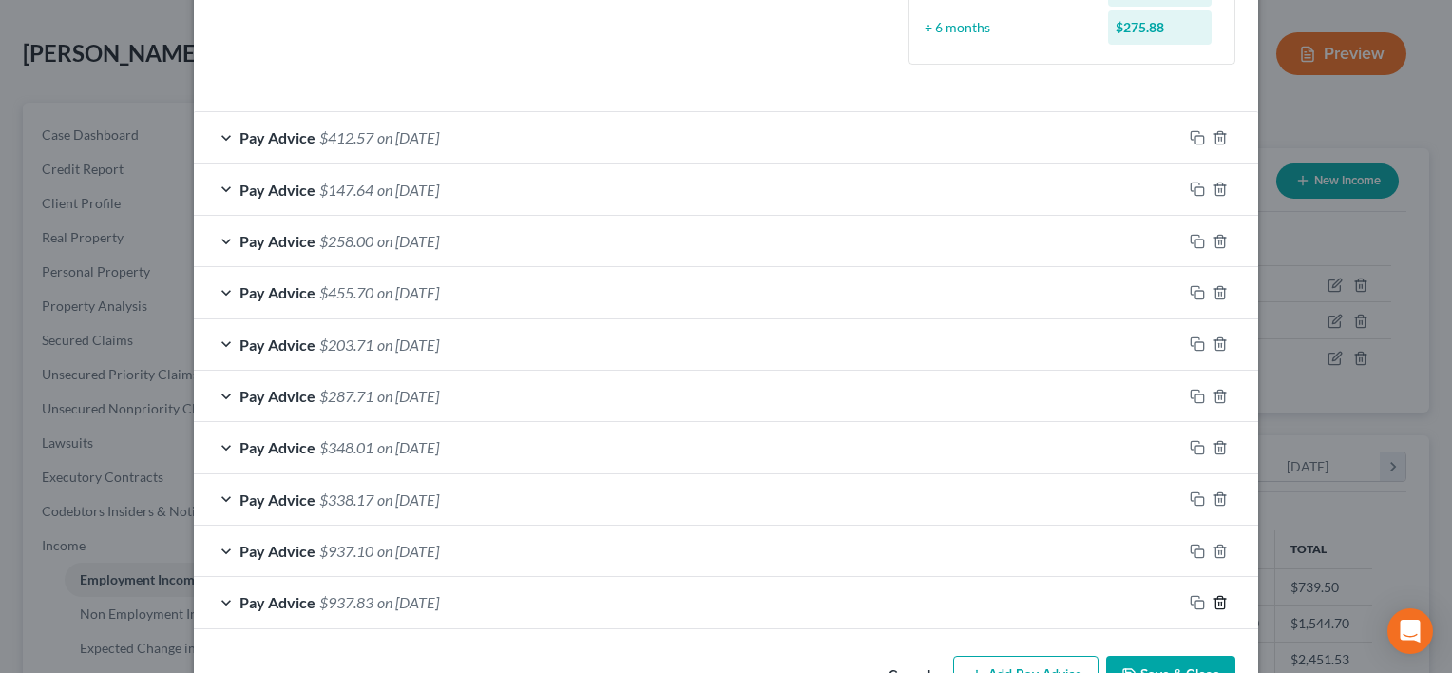
click at [1213, 601] on icon "button" at bounding box center [1220, 602] width 15 height 15
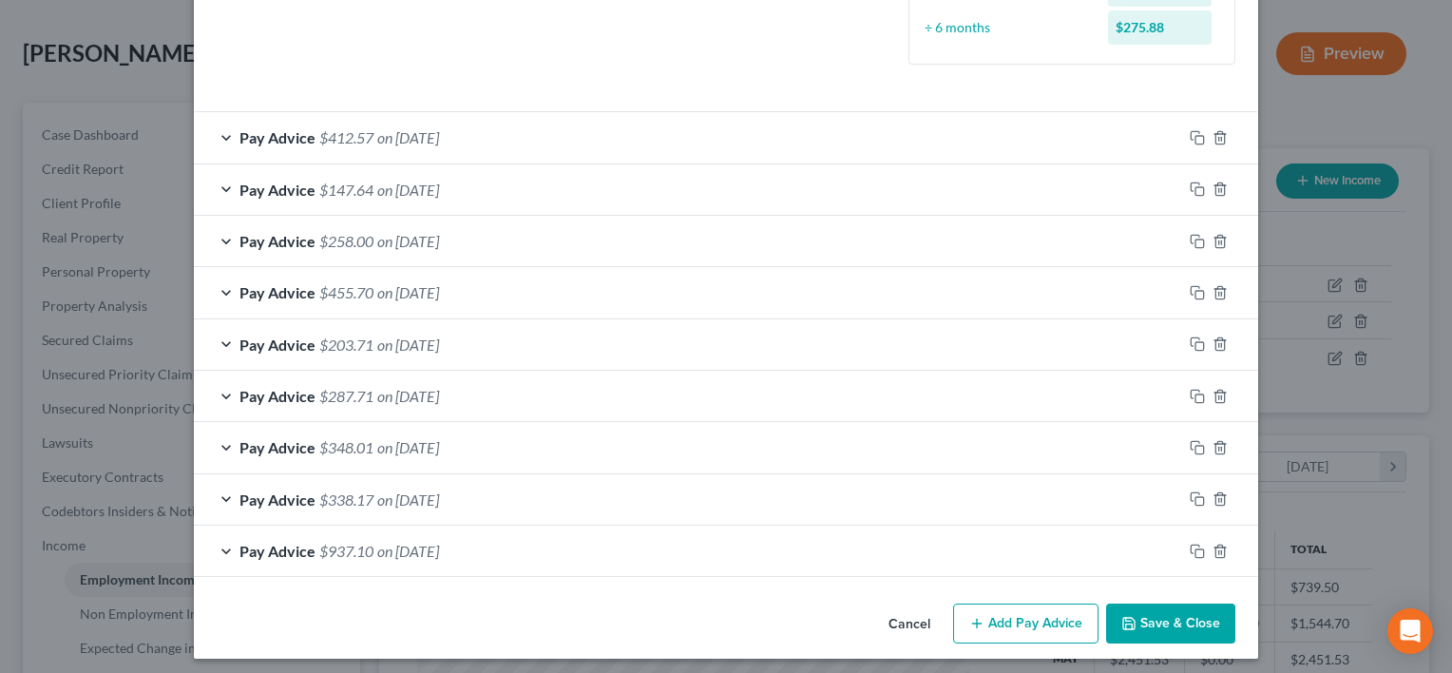
click at [1213, 604] on button "Save & Close" at bounding box center [1170, 624] width 129 height 40
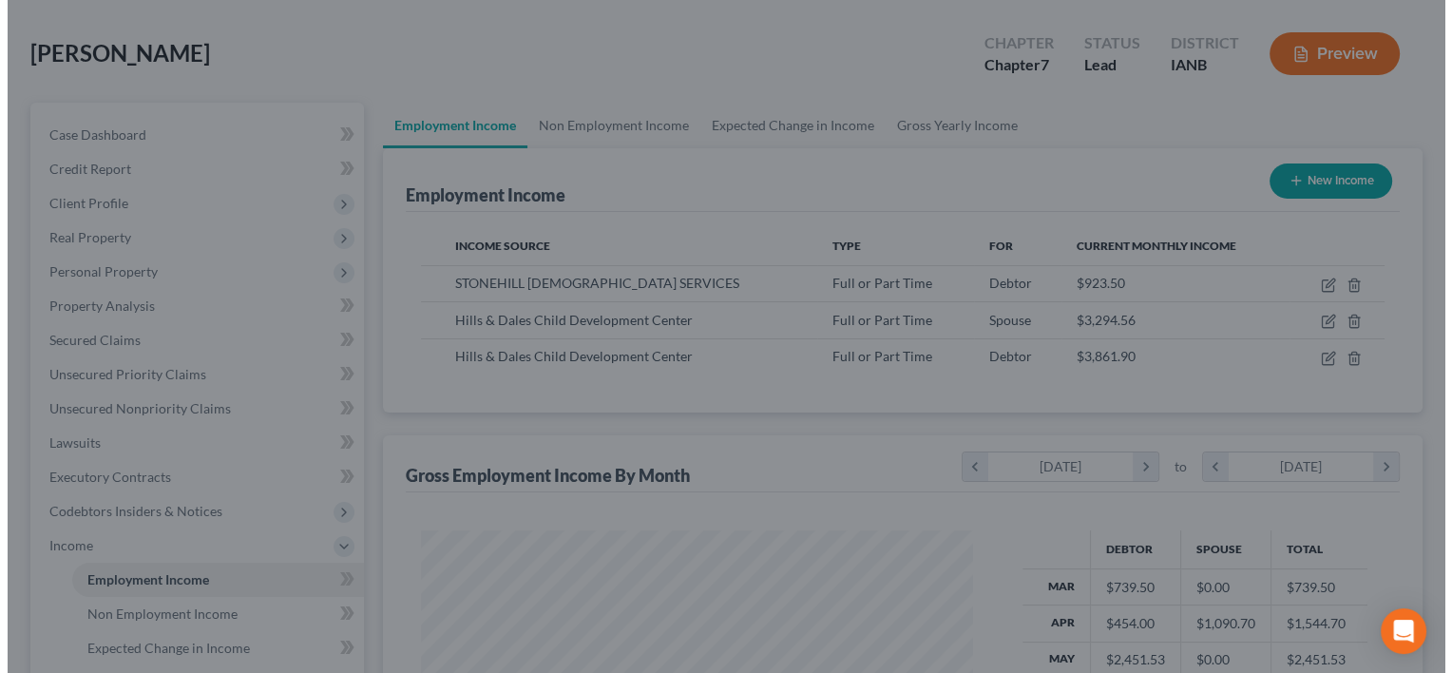
scroll to position [950234, 949988]
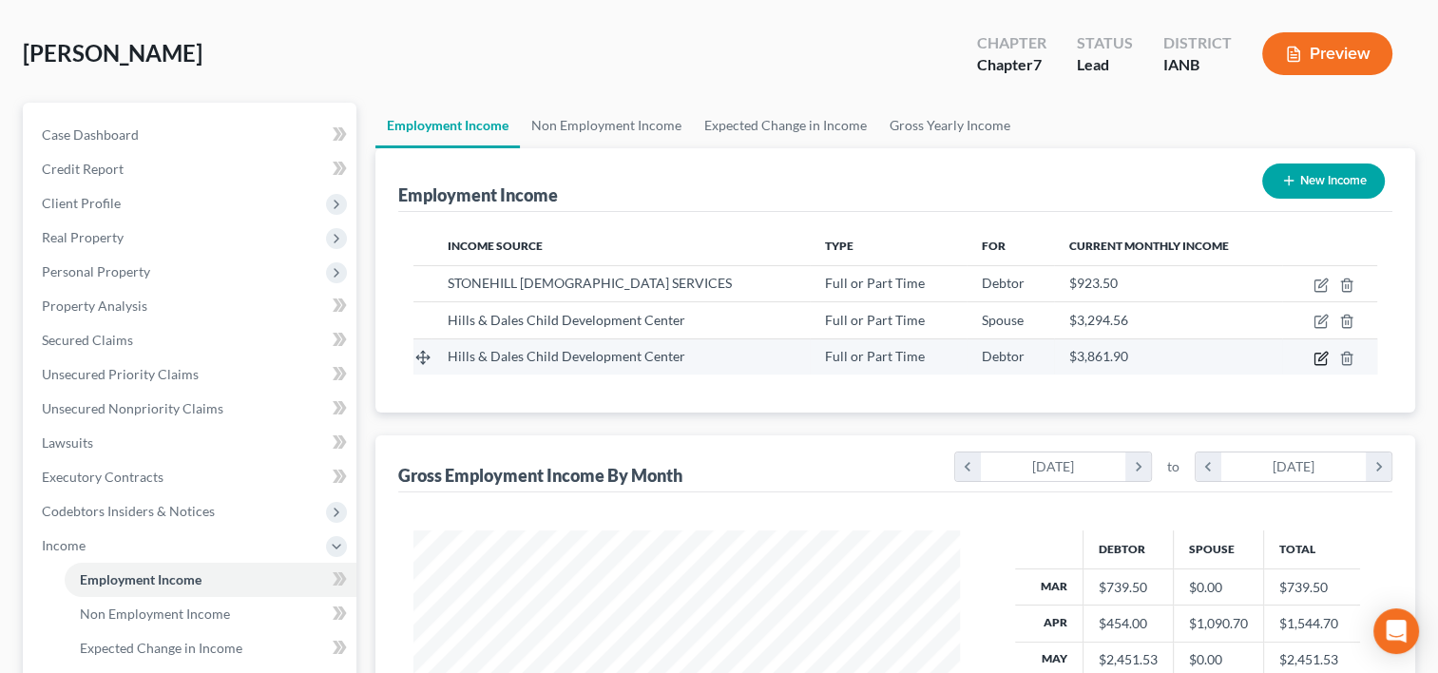
click at [1317, 357] on icon "button" at bounding box center [1321, 358] width 15 height 15
select select "0"
select select "16"
select select "1"
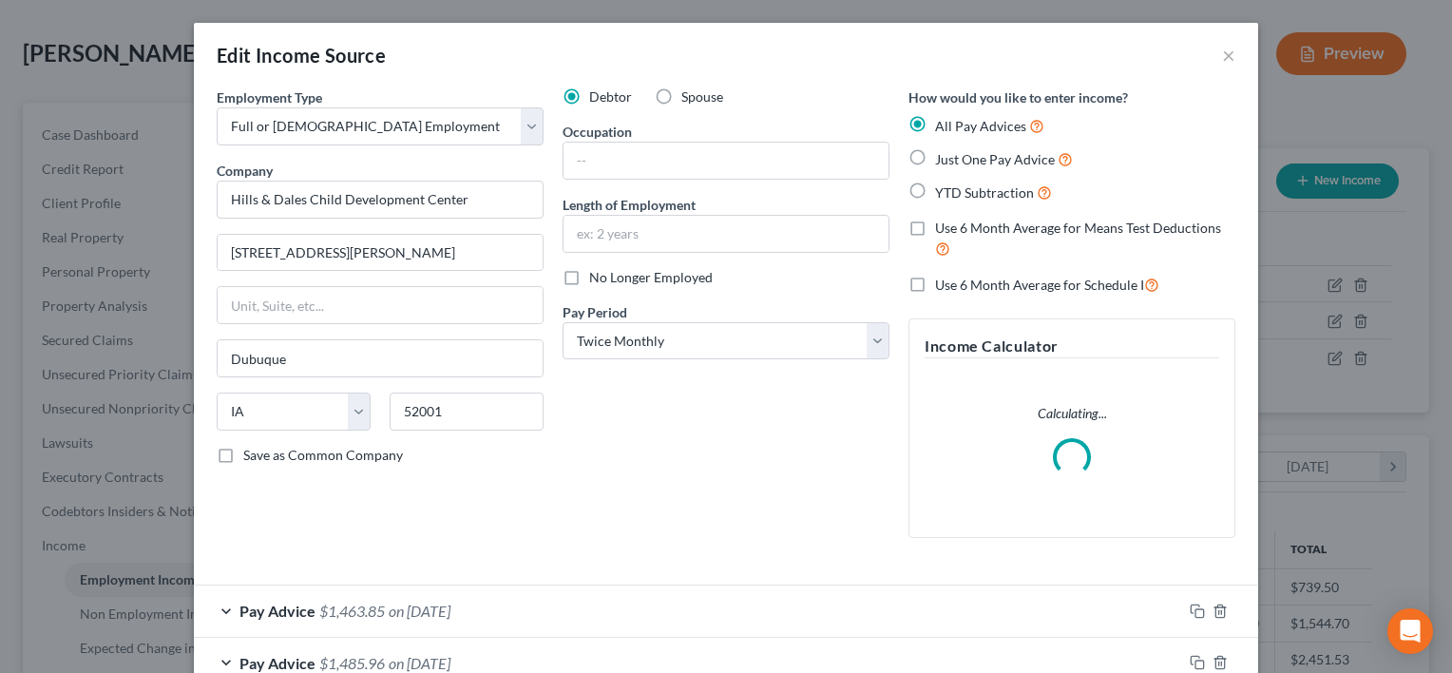
scroll to position [324, 0]
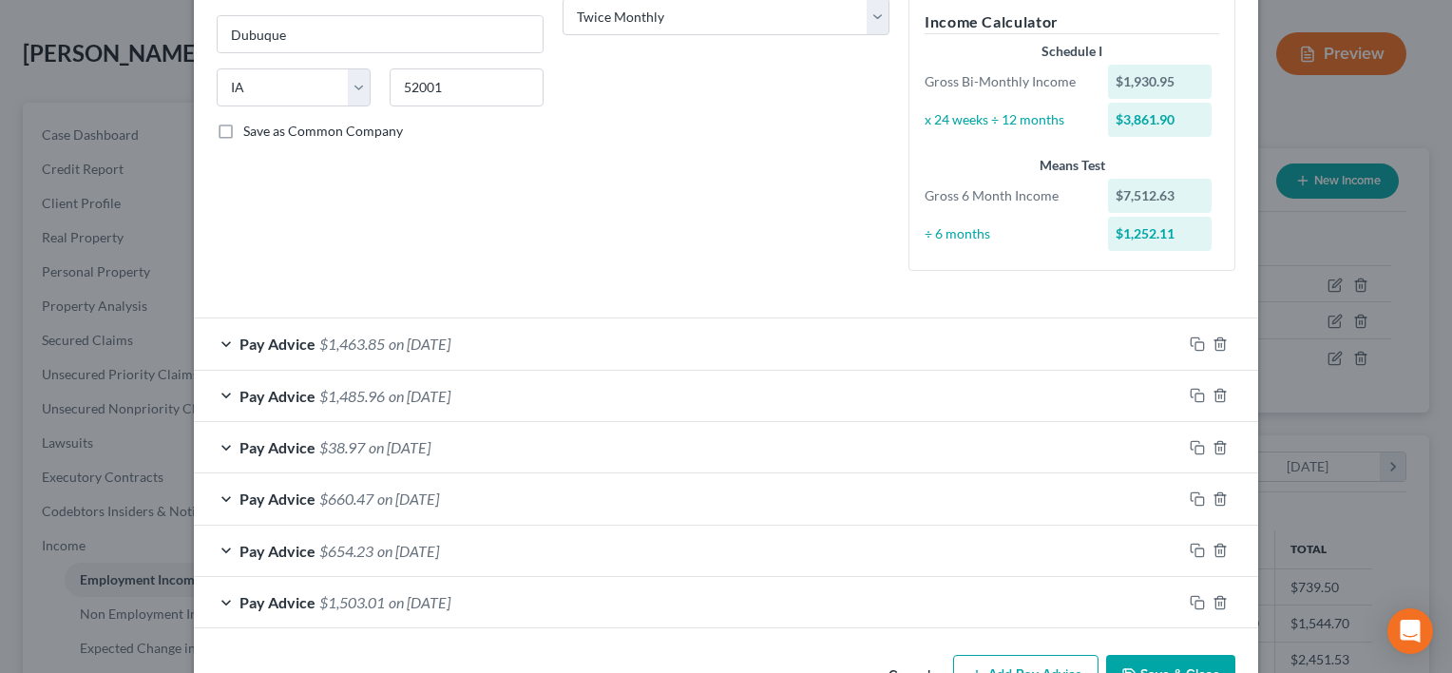
drag, startPoint x: 753, startPoint y: 497, endPoint x: 709, endPoint y: 221, distance: 279.1
click at [709, 221] on div "Debtor Spouse Occupation Length of Employment No Longer Employed Pay Period * S…" at bounding box center [726, 24] width 346 height 523
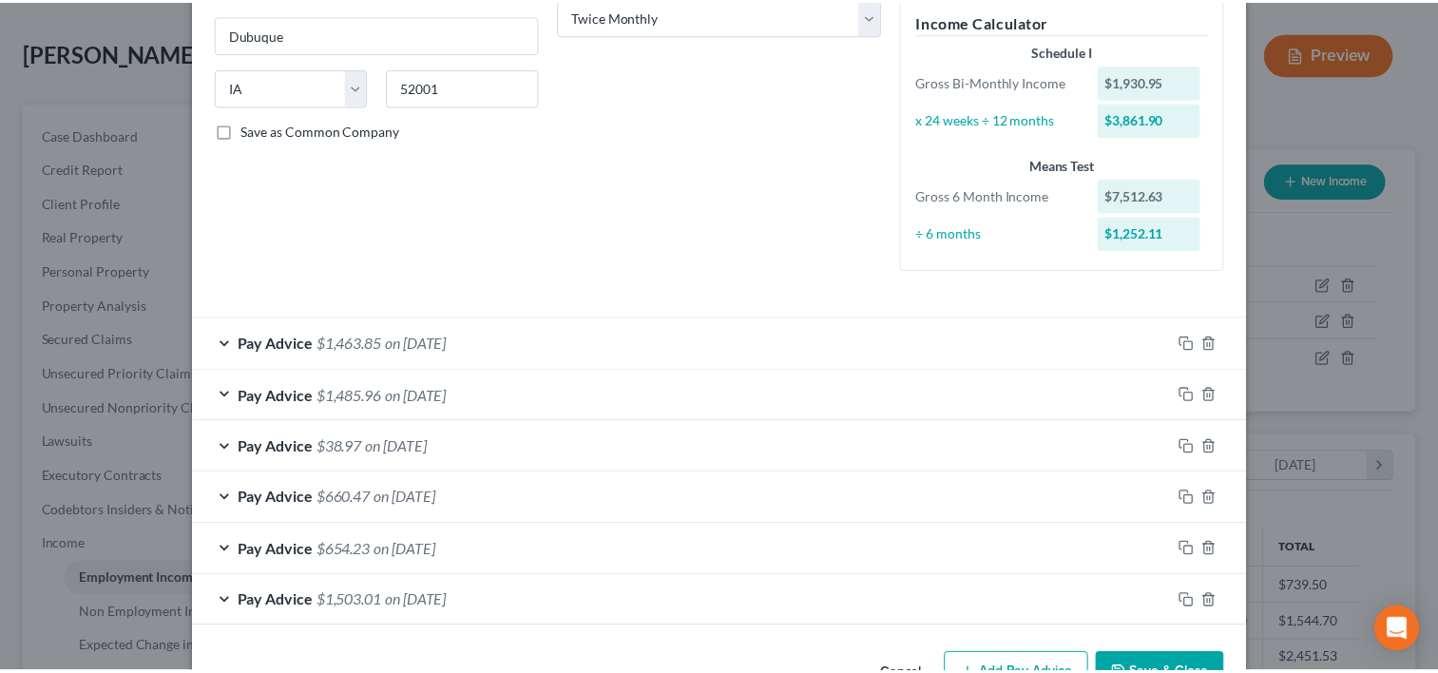
scroll to position [0, 0]
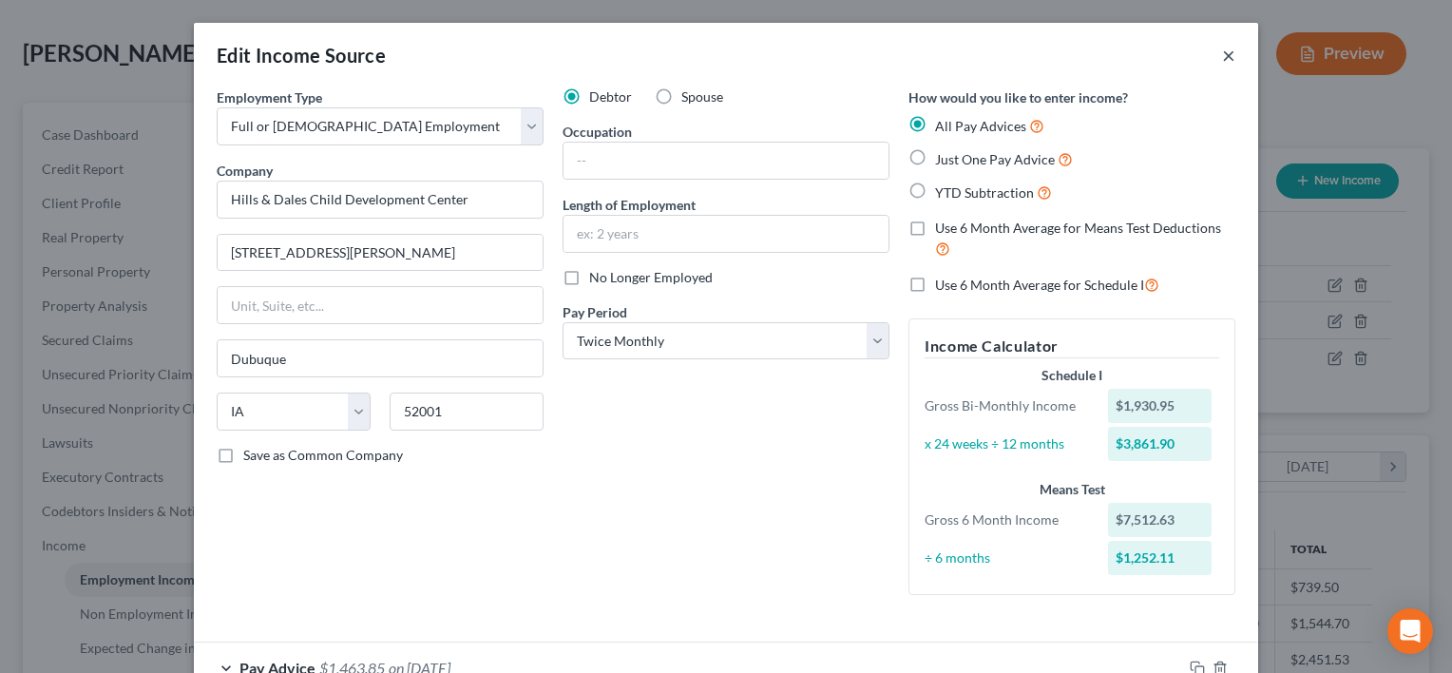
click at [1222, 59] on button "×" at bounding box center [1228, 55] width 13 height 23
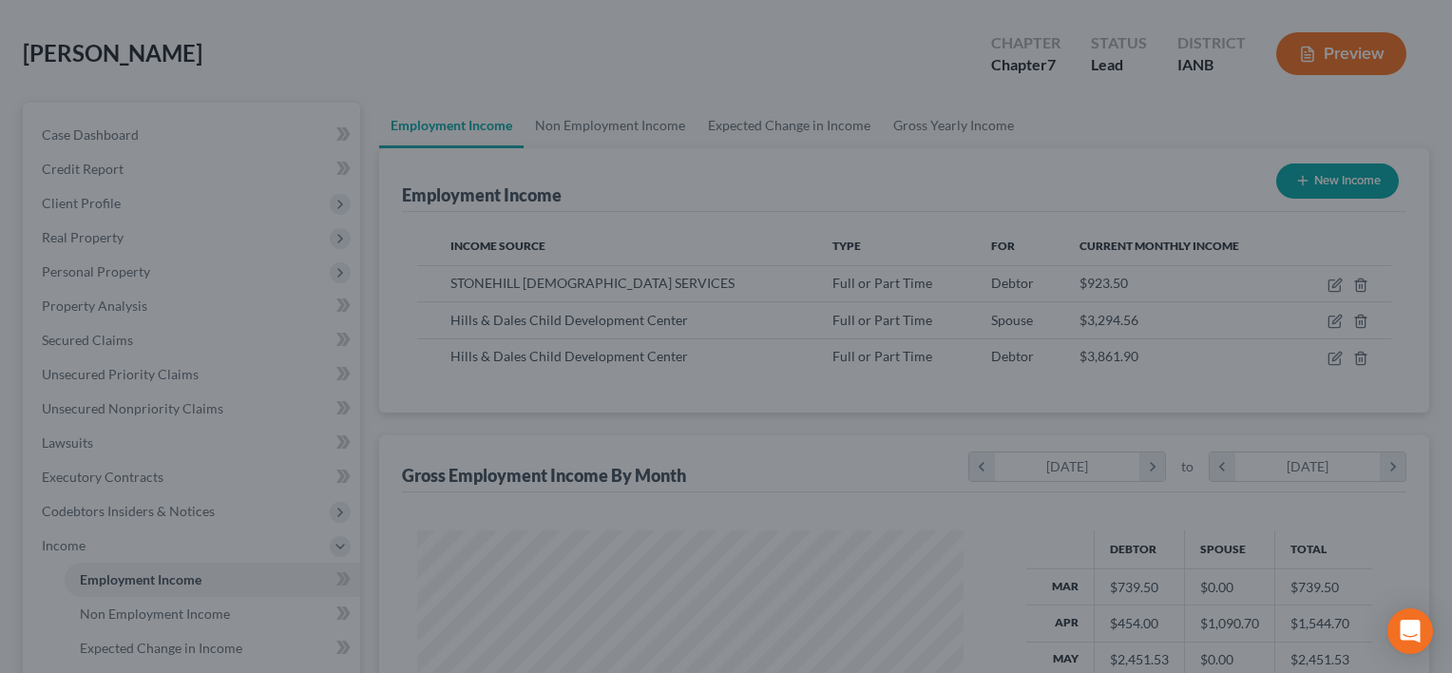
scroll to position [950234, 949988]
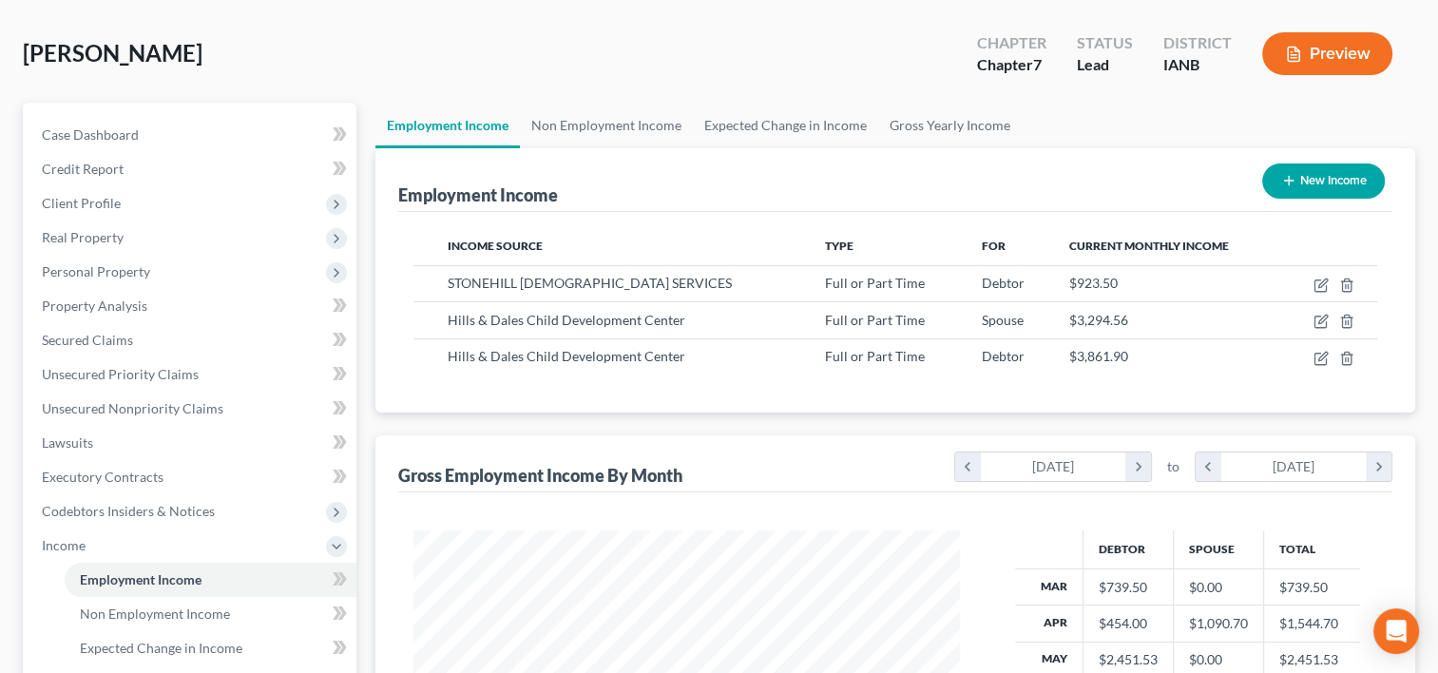
click at [375, 362] on div "Employment Income New Income Income Source Type For Current Monthly Income STON…" at bounding box center [895, 280] width 1040 height 264
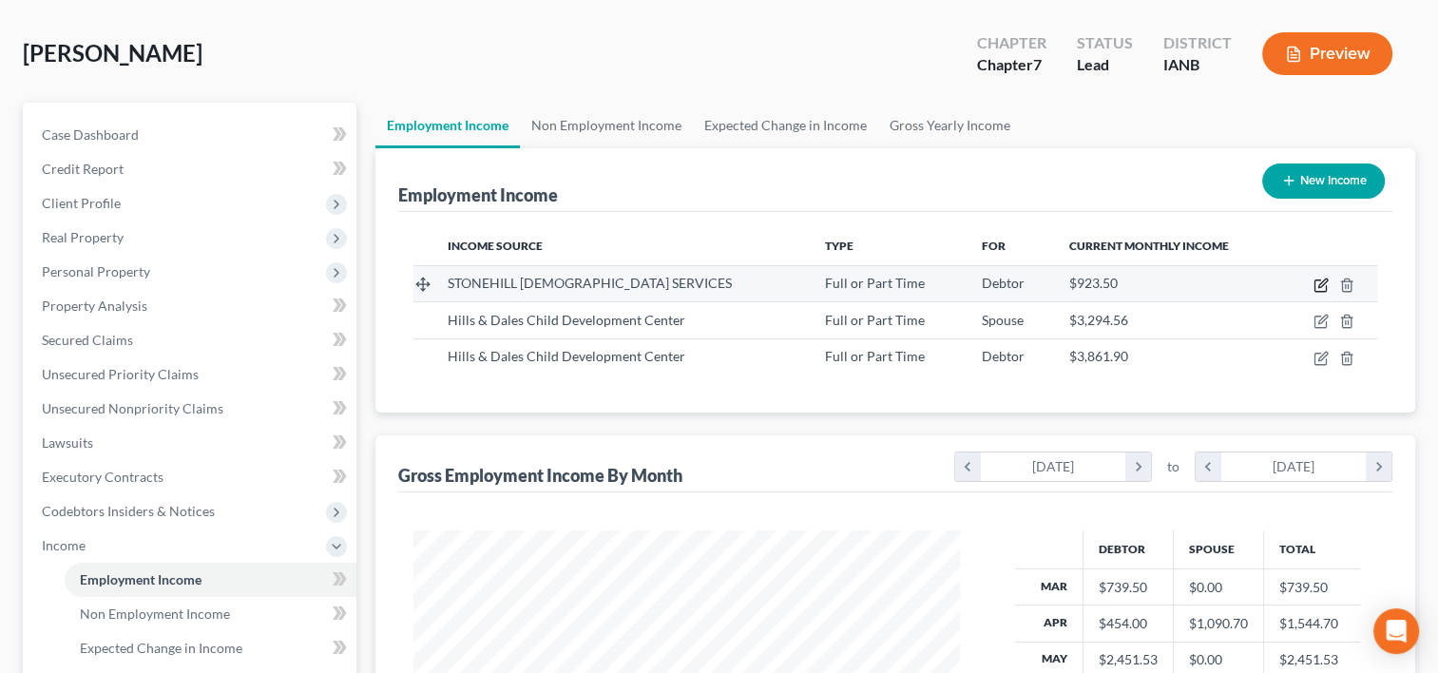
click at [1322, 283] on icon "button" at bounding box center [1322, 283] width 9 height 9
select select "0"
select select "16"
select select "1"
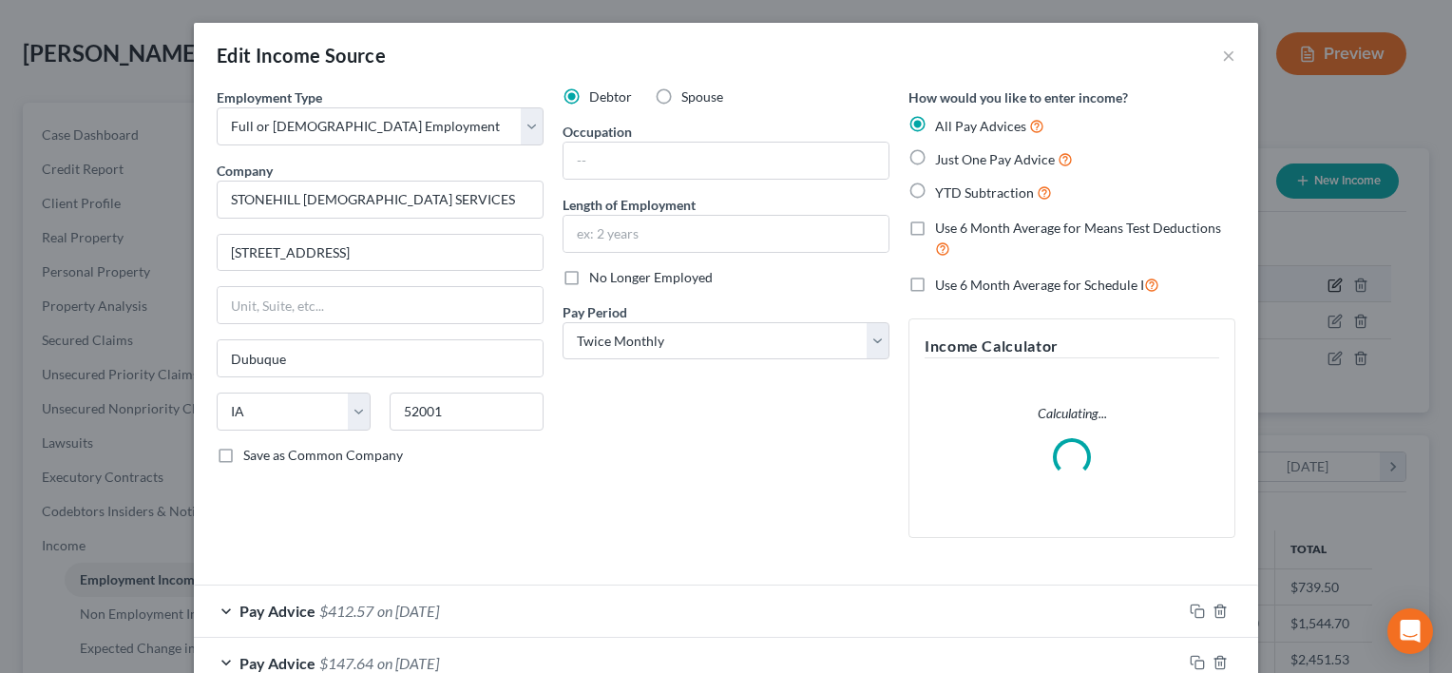
scroll to position [338, 589]
click at [596, 275] on span "No Longer Employed" at bounding box center [651, 277] width 124 height 16
click at [597, 275] on input "No Longer Employed" at bounding box center [603, 274] width 12 height 12
checkbox input "true"
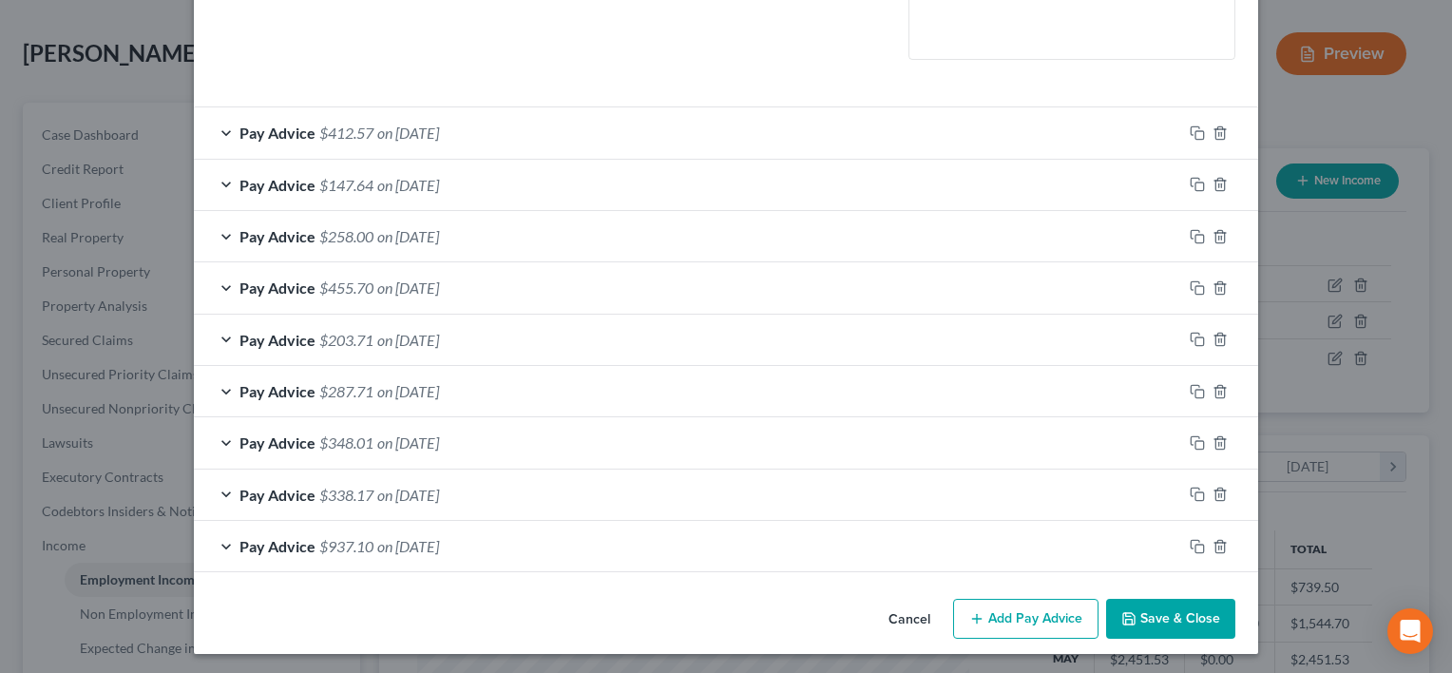
scroll to position [479, 0]
click at [738, 462] on div "Pay Advice $348.01 on [DATE]" at bounding box center [688, 441] width 989 height 50
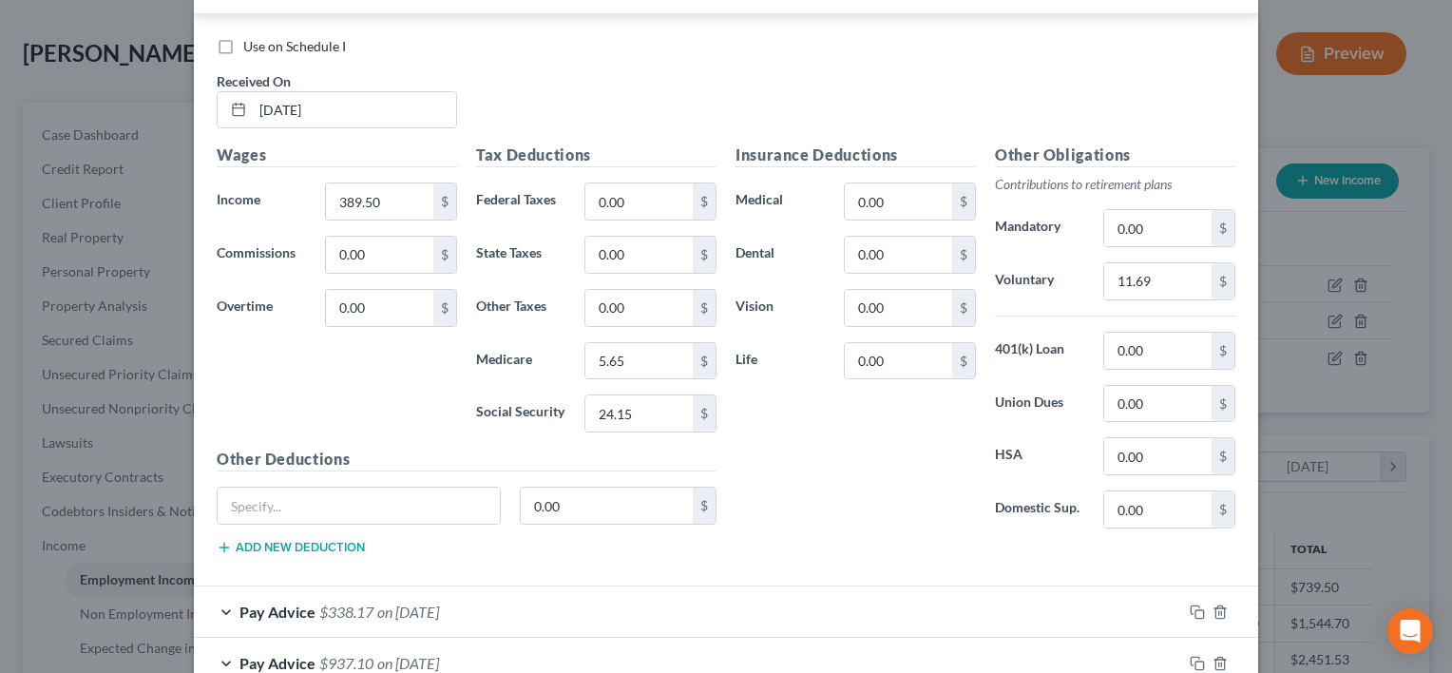
scroll to position [1106, 0]
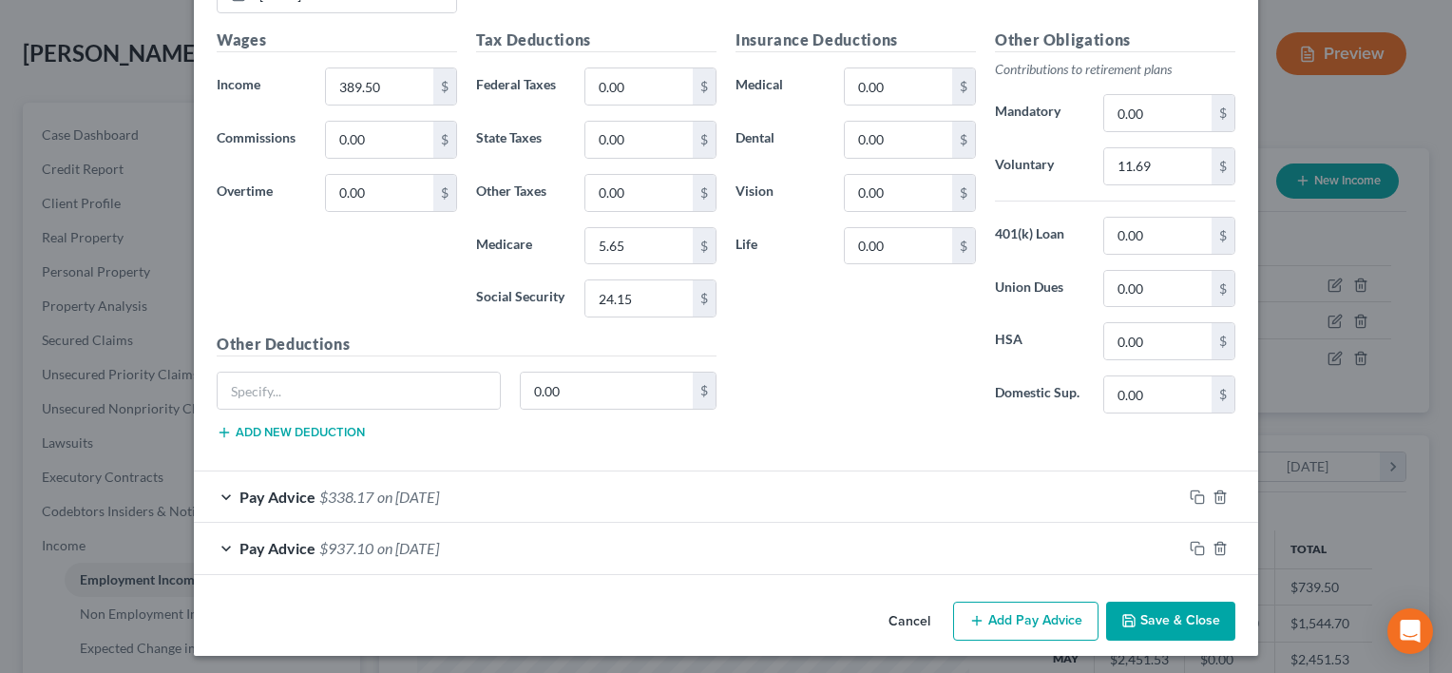
drag, startPoint x: 738, startPoint y: 462, endPoint x: 1180, endPoint y: 484, distance: 442.6
drag, startPoint x: 1180, startPoint y: 484, endPoint x: 1212, endPoint y: 540, distance: 64.7
click at [1213, 541] on icon "button" at bounding box center [1220, 548] width 15 height 15
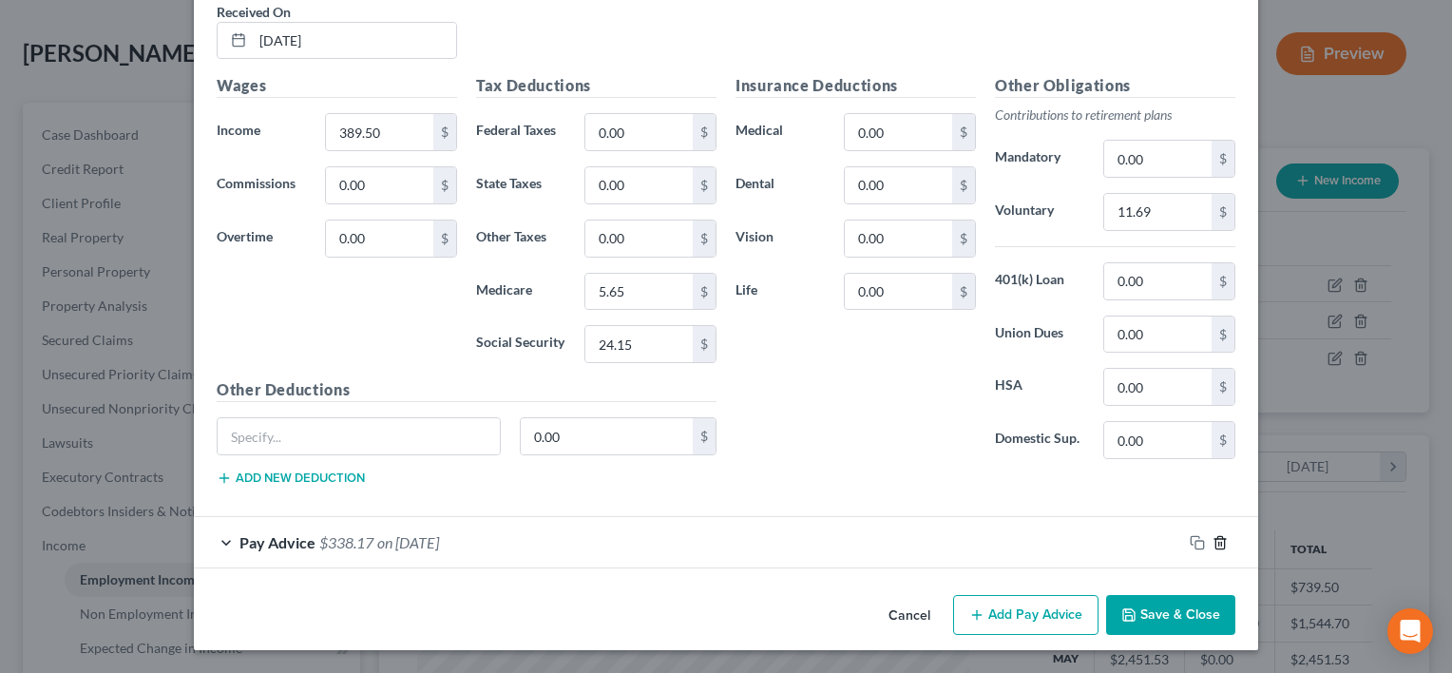
scroll to position [1054, 0]
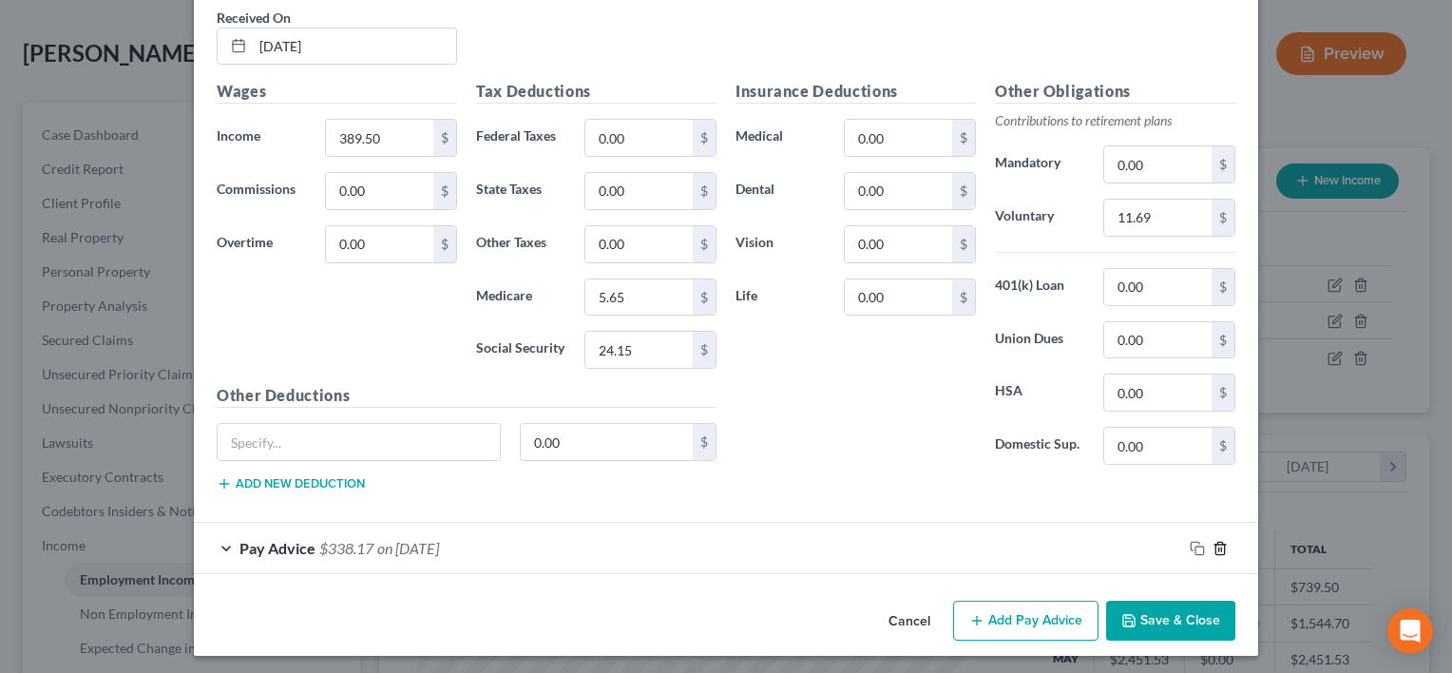
click at [1213, 541] on icon "button" at bounding box center [1220, 548] width 15 height 15
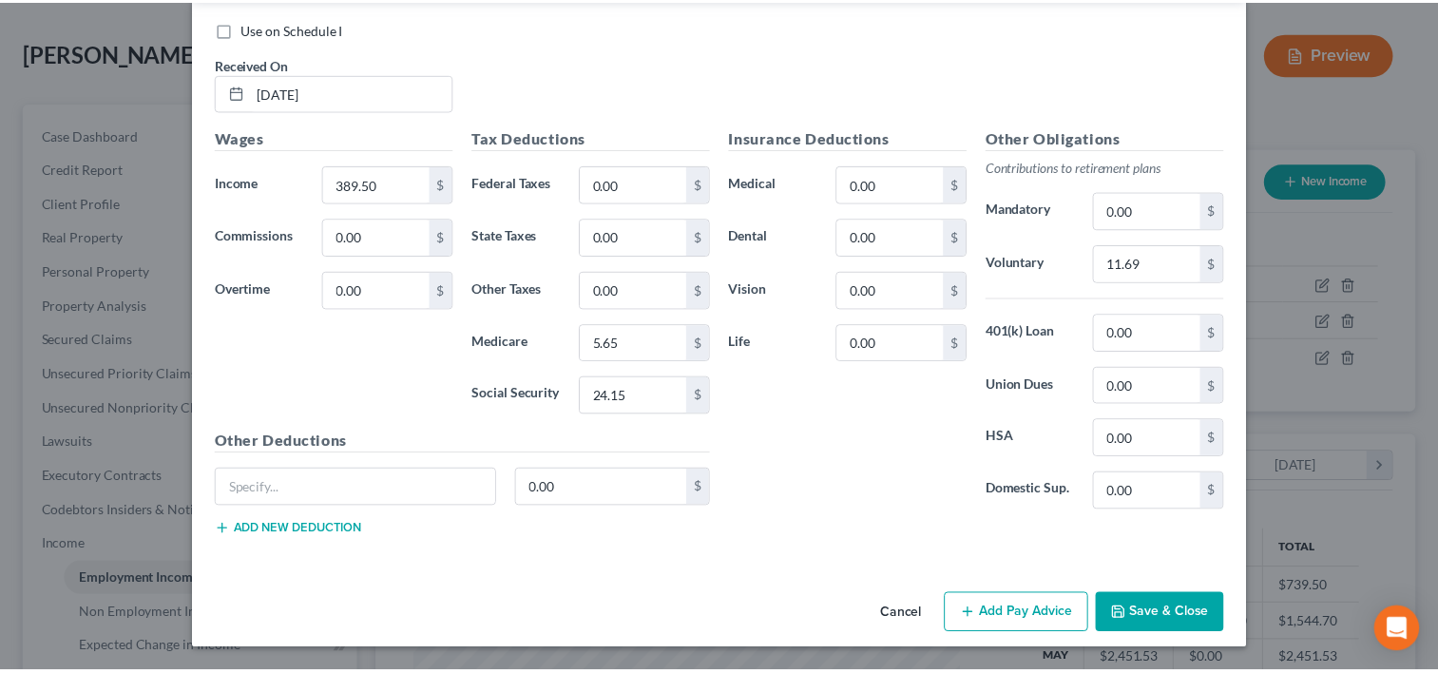
scroll to position [1002, 0]
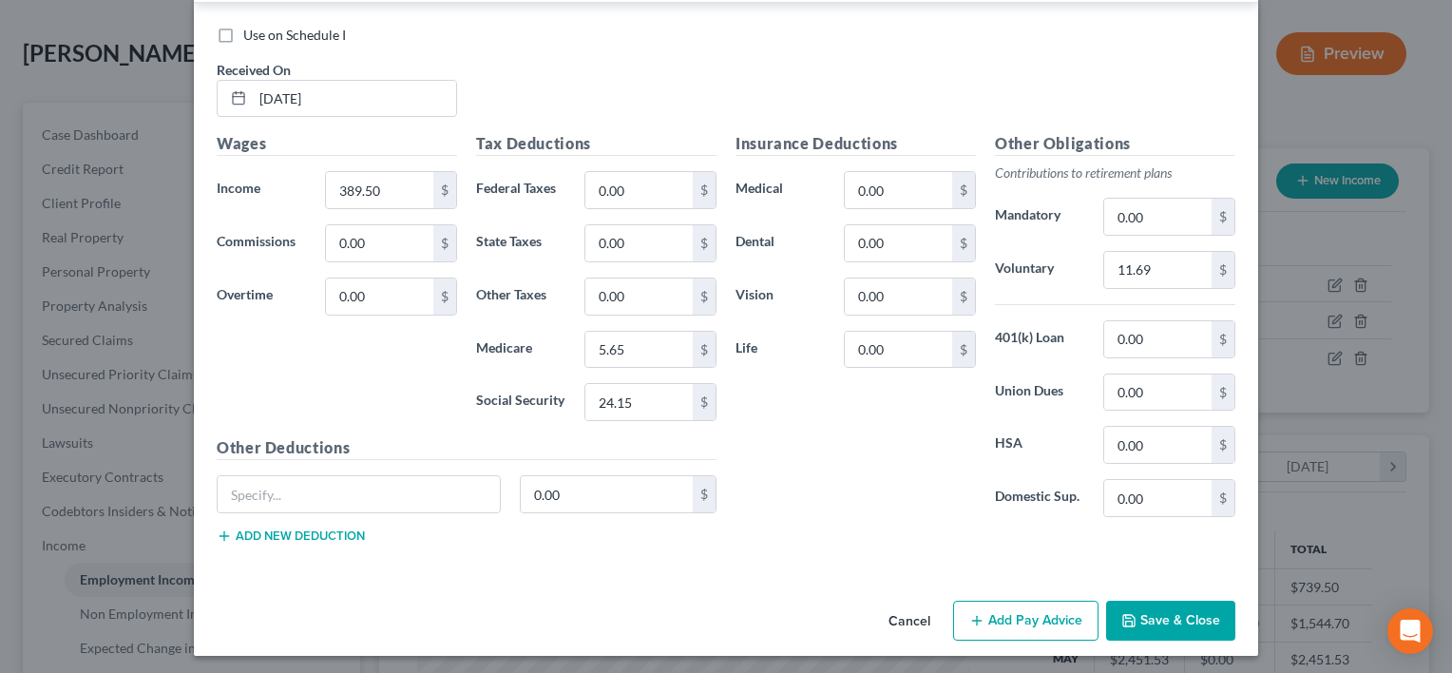
click at [1146, 613] on button "Save & Close" at bounding box center [1170, 621] width 129 height 40
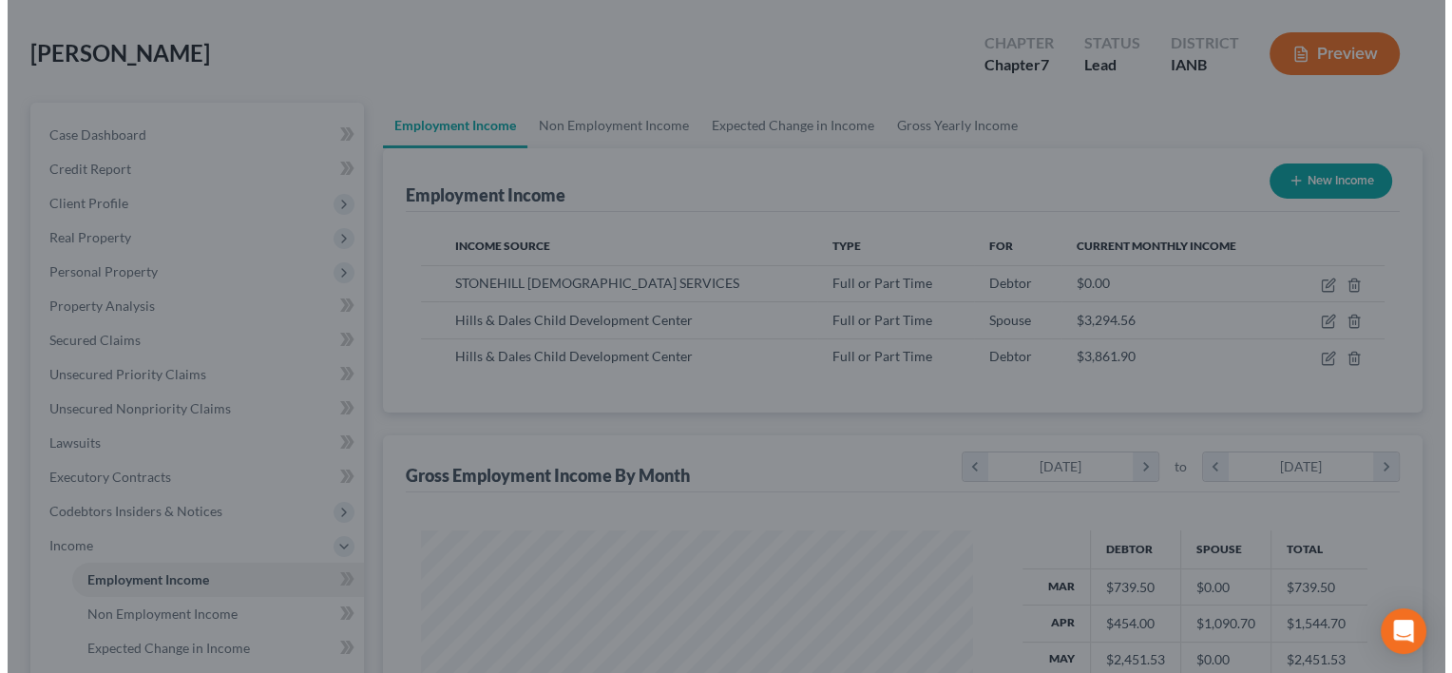
scroll to position [950234, 949988]
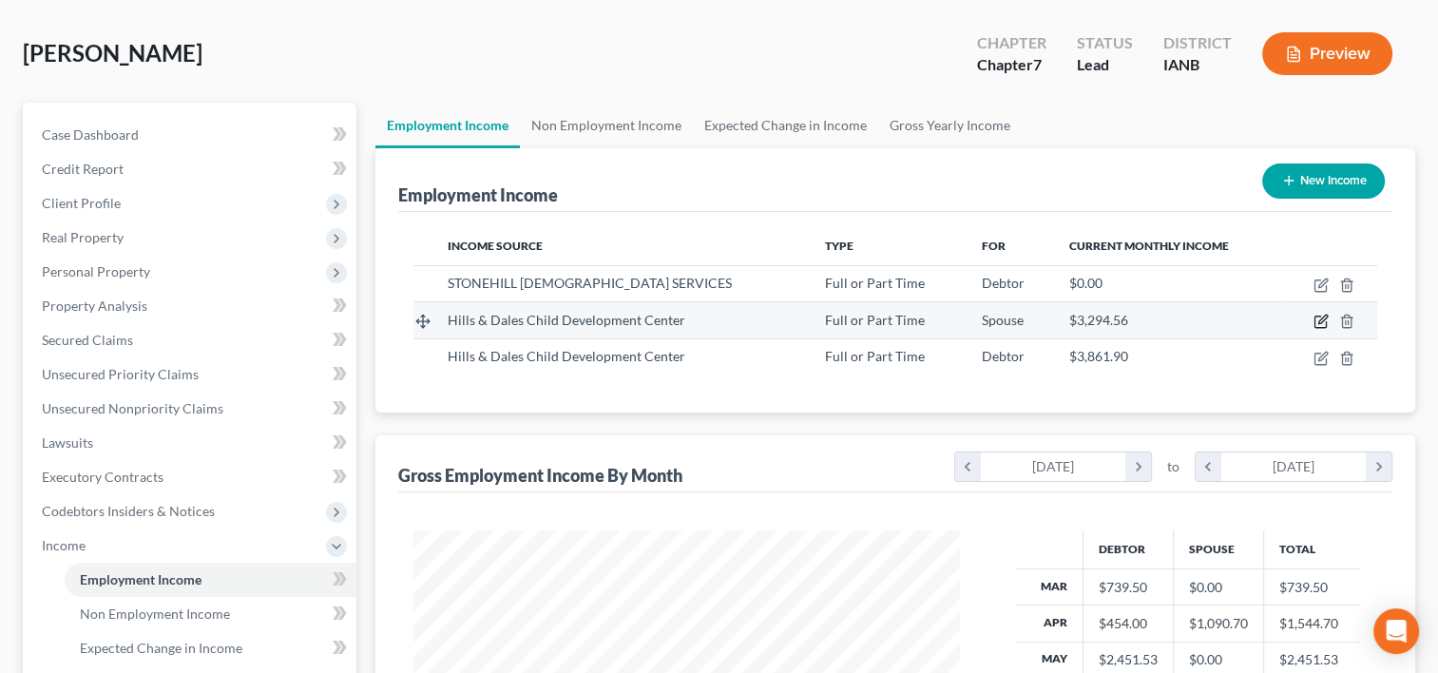
click at [1319, 318] on icon "button" at bounding box center [1322, 320] width 9 height 9
select select "0"
select select "16"
select select "1"
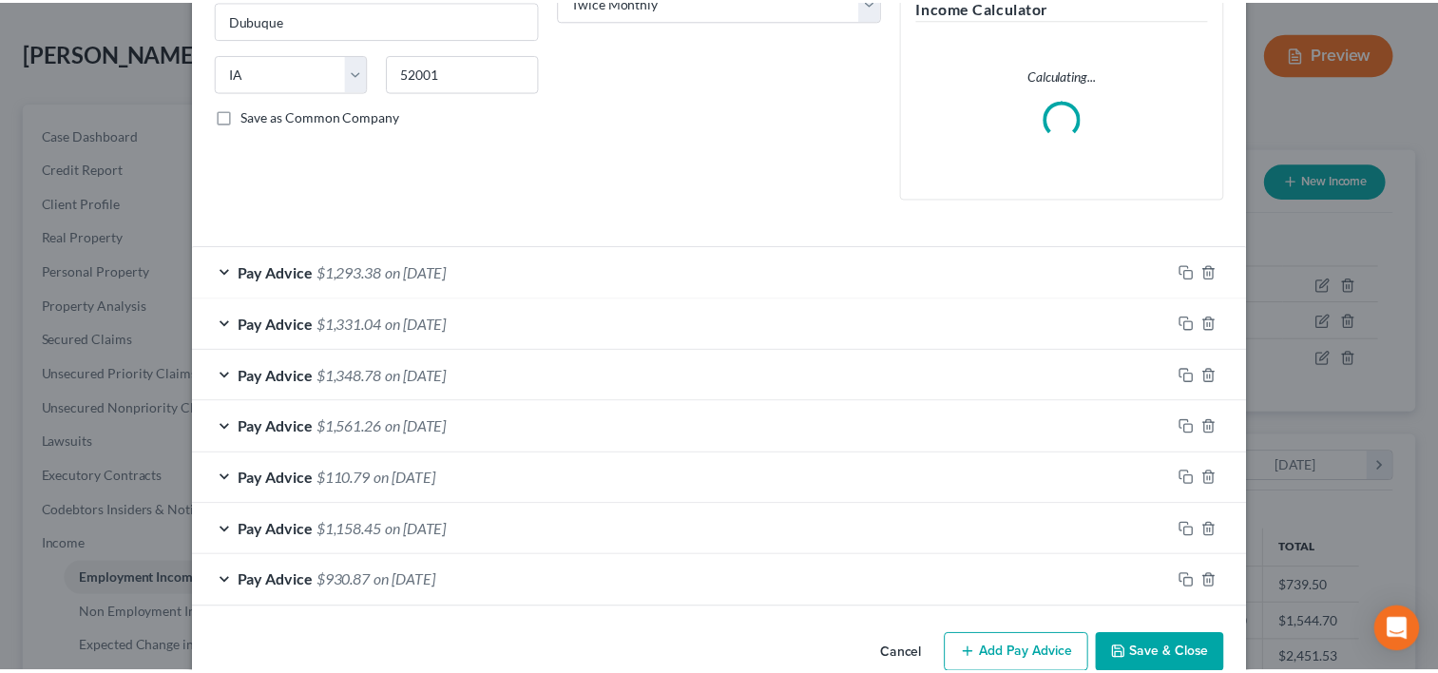
scroll to position [376, 0]
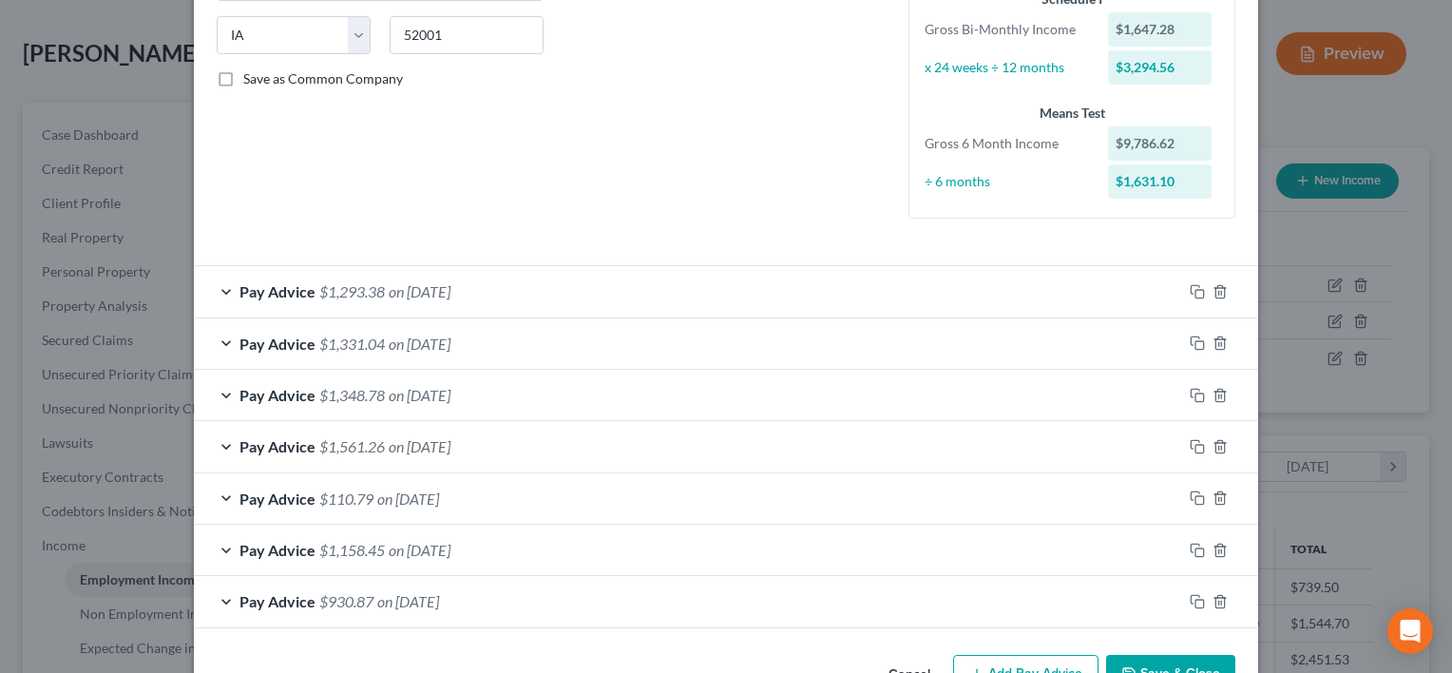
click at [1144, 657] on button "Save & Close" at bounding box center [1170, 675] width 129 height 40
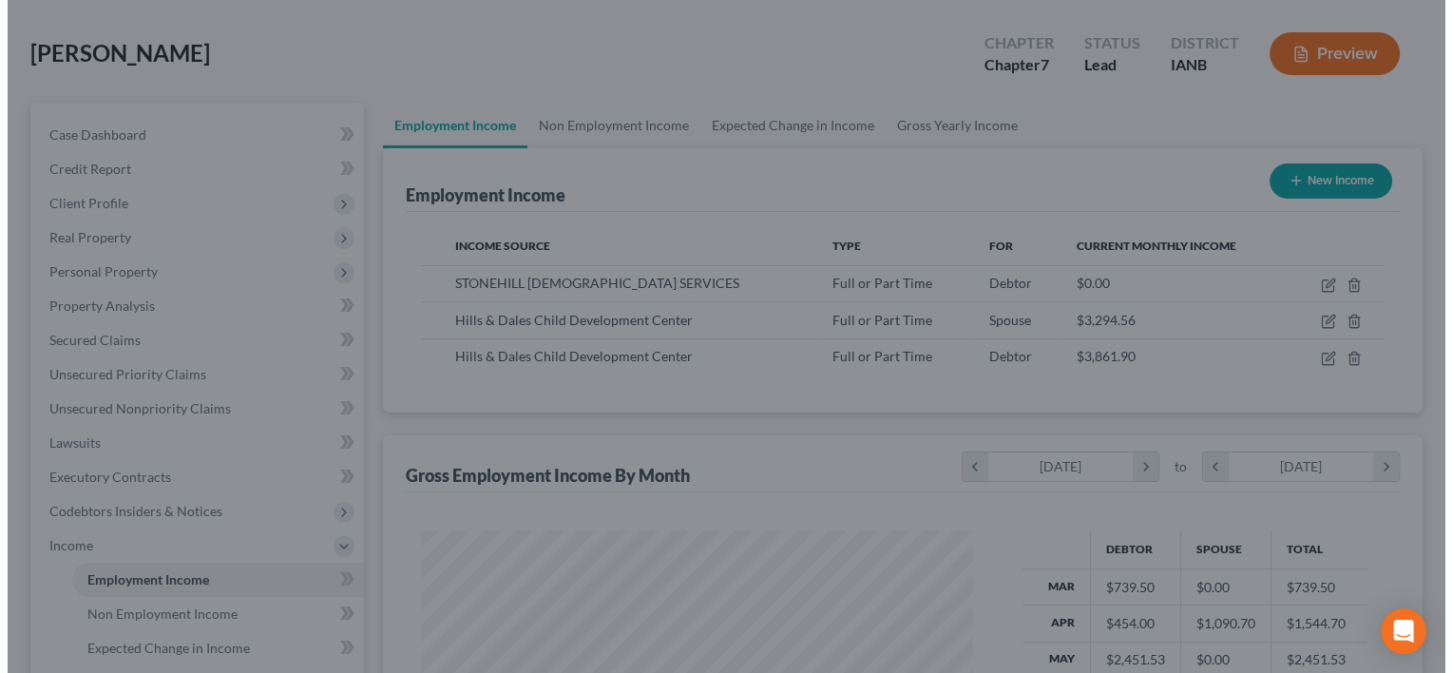
scroll to position [950234, 949988]
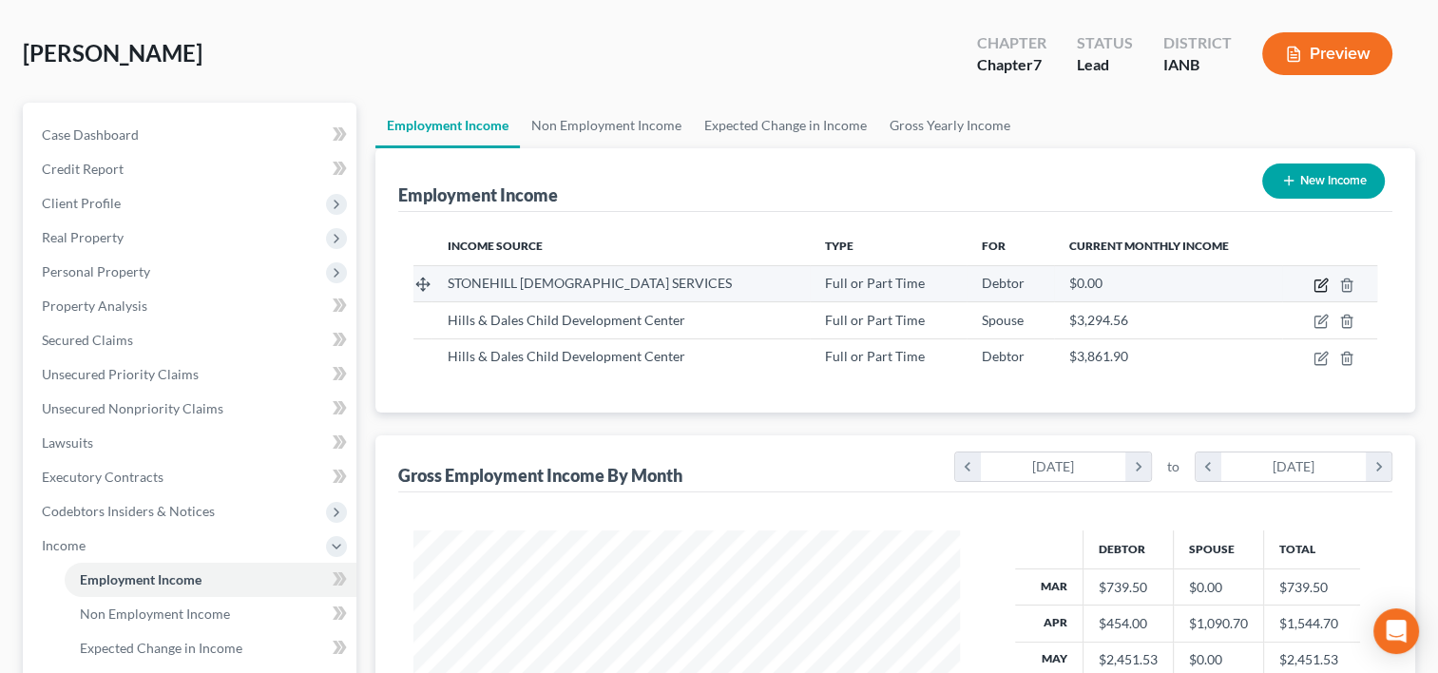
click at [1324, 285] on icon "button" at bounding box center [1321, 285] width 15 height 15
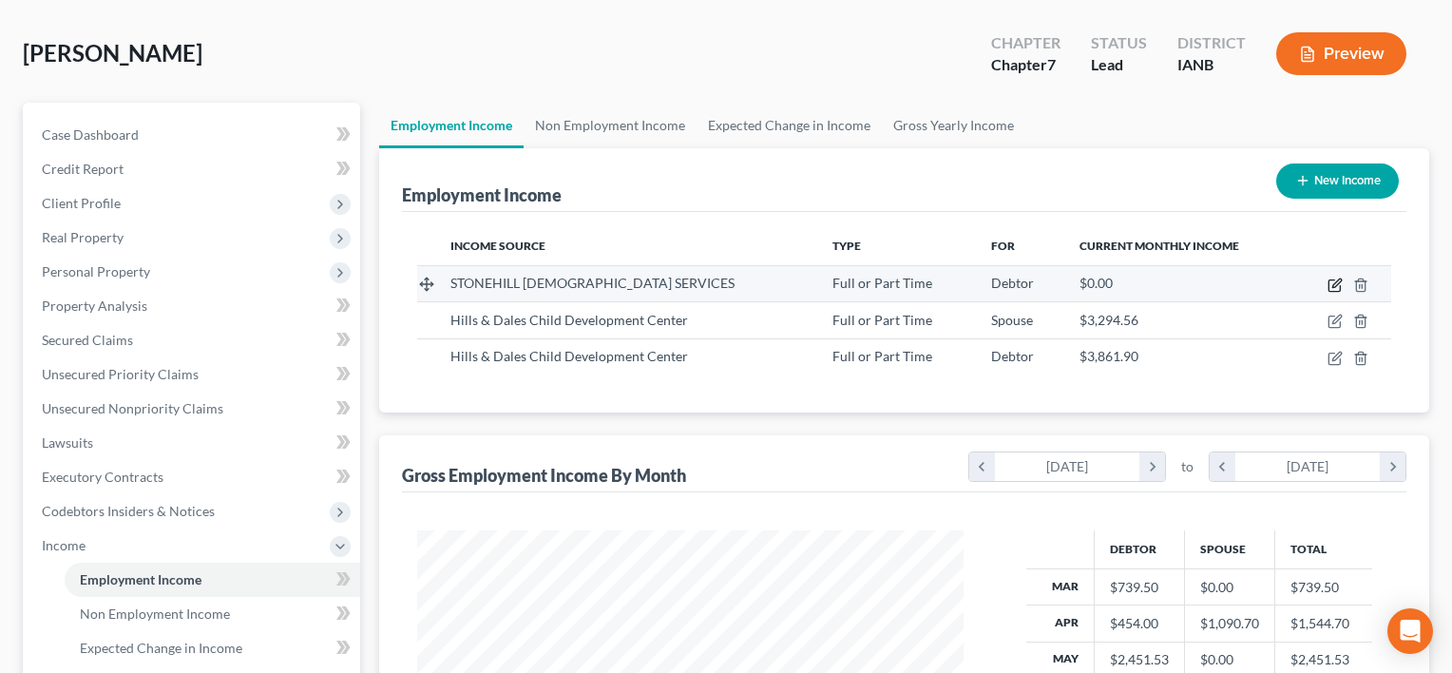
select select "0"
select select "16"
select select "1"
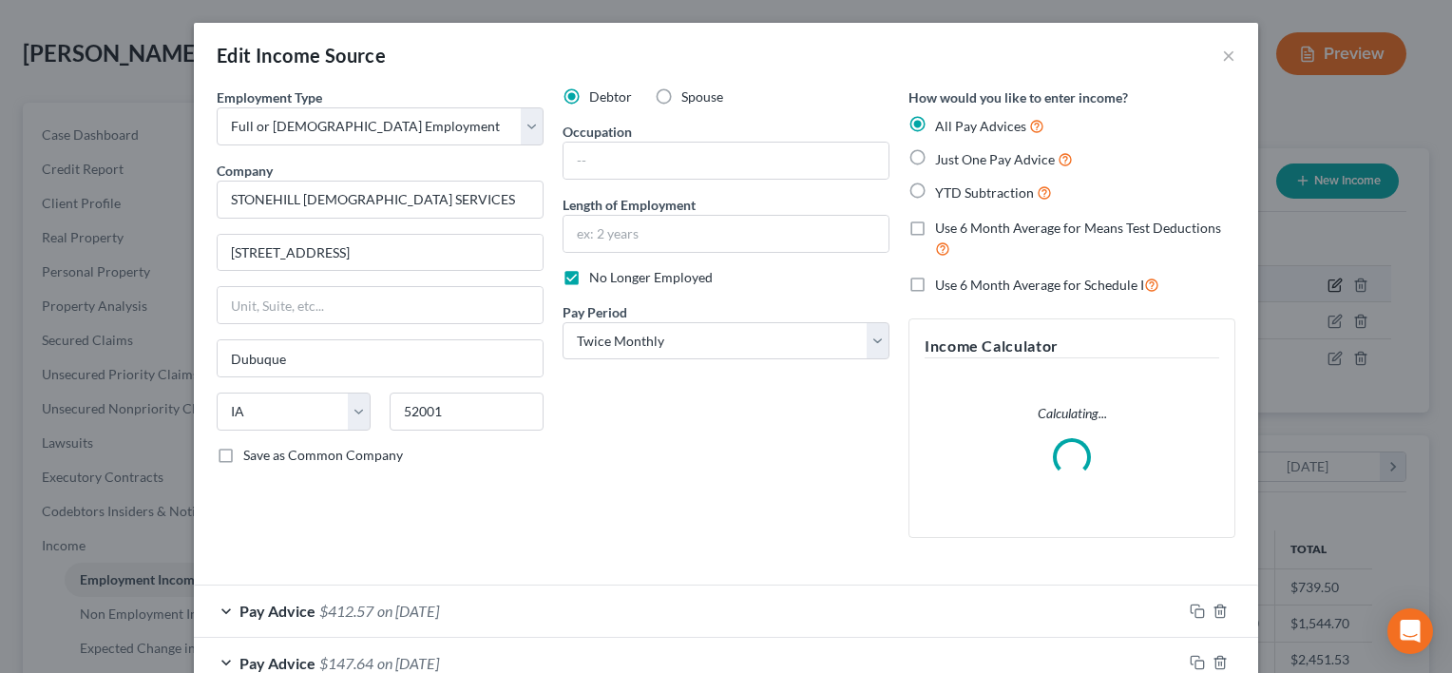
scroll to position [338, 589]
click at [633, 271] on span "No Longer Employed" at bounding box center [651, 277] width 124 height 16
click at [609, 271] on input "No Longer Employed" at bounding box center [603, 274] width 12 height 12
checkbox input "false"
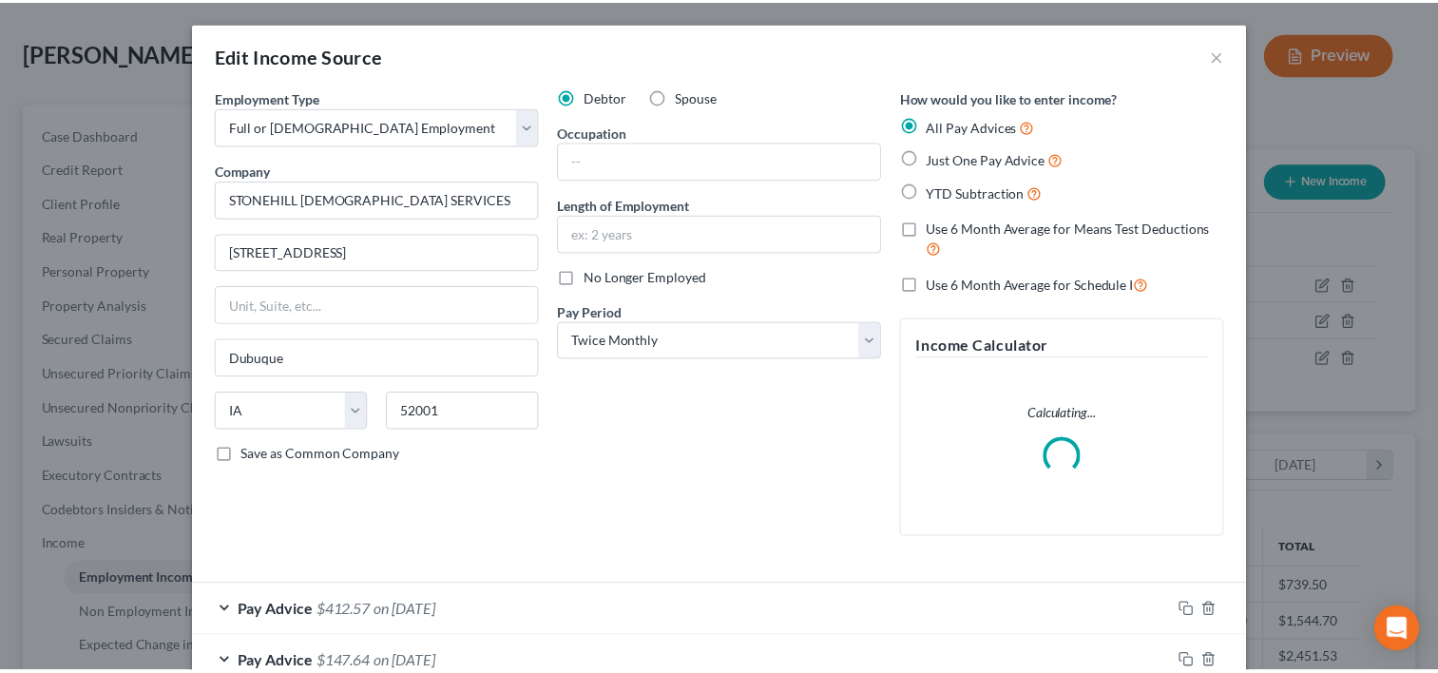
scroll to position [376, 0]
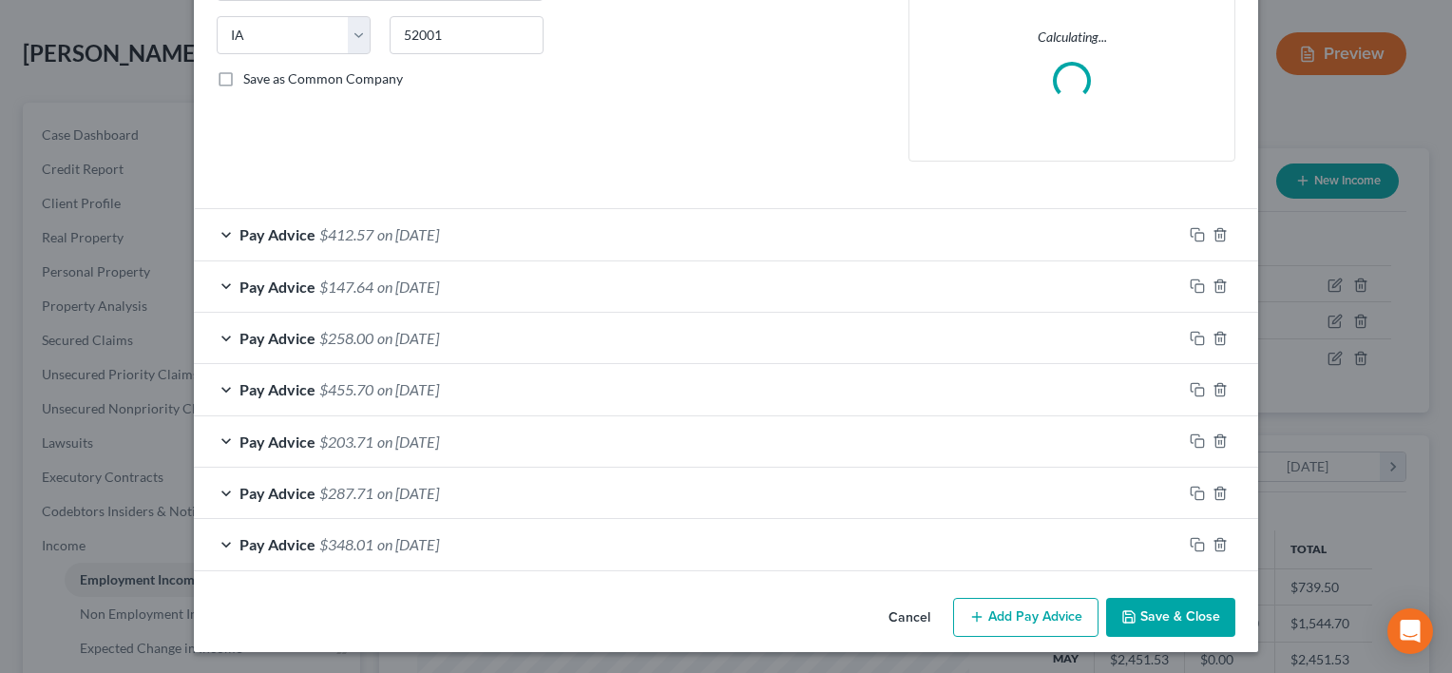
click at [1154, 611] on button "Save & Close" at bounding box center [1170, 618] width 129 height 40
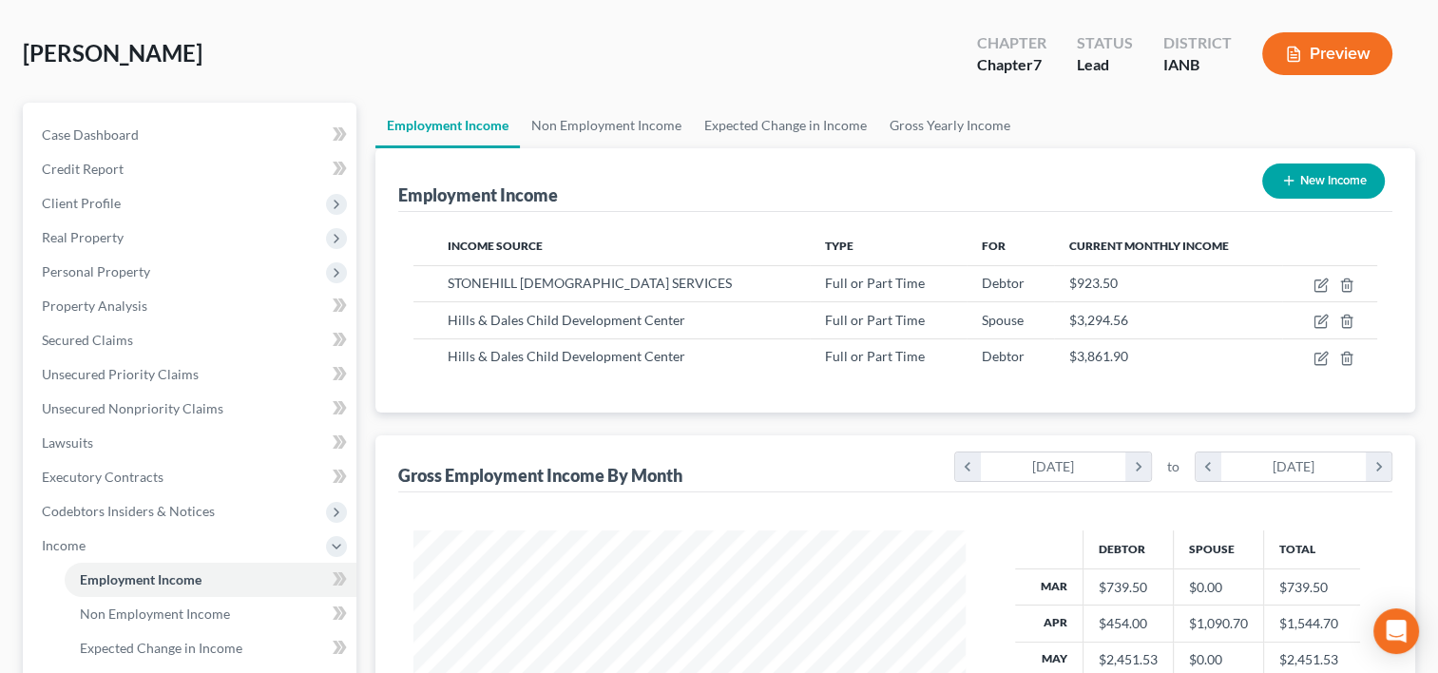
scroll to position [950234, 949988]
